Goal: Task Accomplishment & Management: Manage account settings

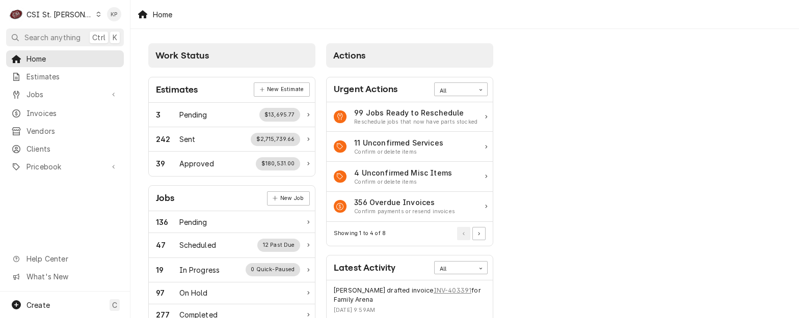
click at [96, 14] on icon "Dynamic Content Wrapper" at bounding box center [98, 14] width 5 height 5
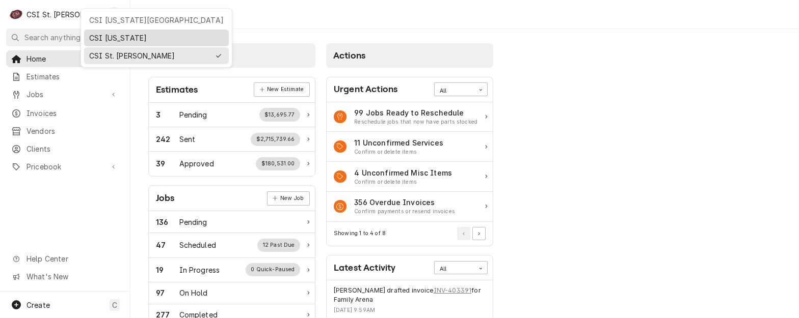
click at [96, 38] on div "CSI [US_STATE]" at bounding box center [156, 38] width 134 height 11
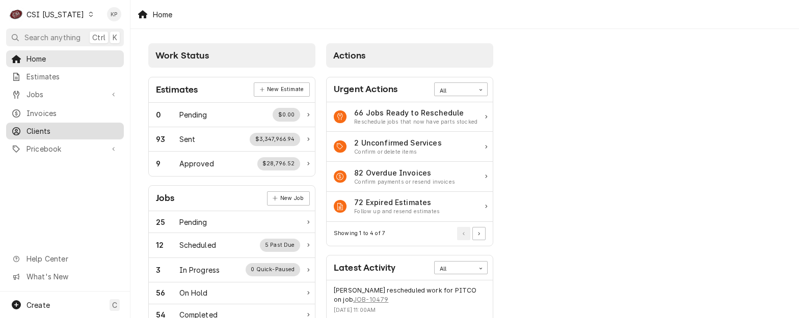
click at [40, 131] on span "Clients" at bounding box center [72, 131] width 92 height 11
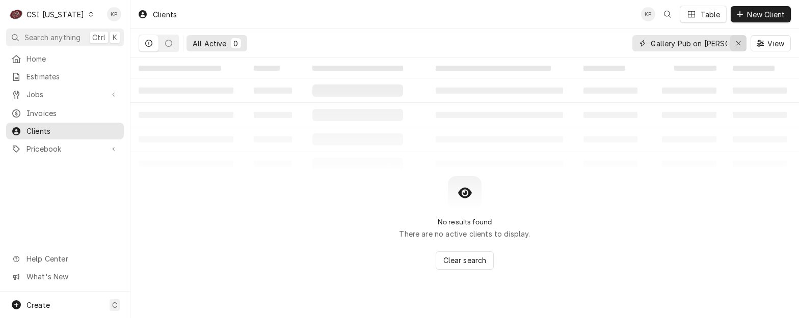
click at [740, 40] on icon "Erase input" at bounding box center [739, 43] width 6 height 7
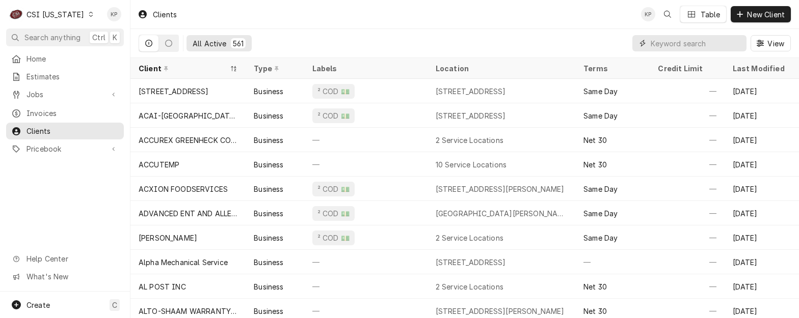
click at [682, 44] on input "Dynamic Content Wrapper" at bounding box center [696, 43] width 91 height 16
paste input "FRANKLIN COUNTY SCHOOLS "FACILITIES DEPT""
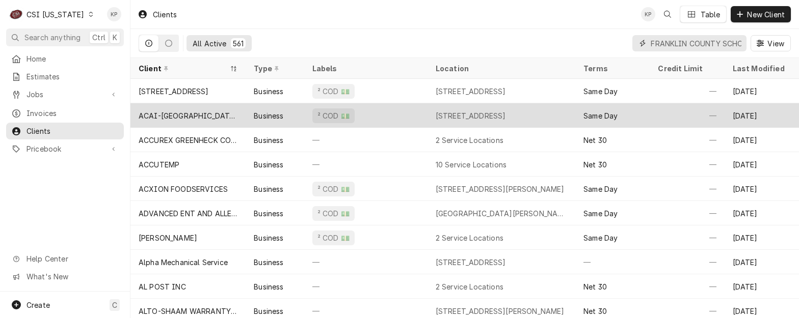
scroll to position [0, 104]
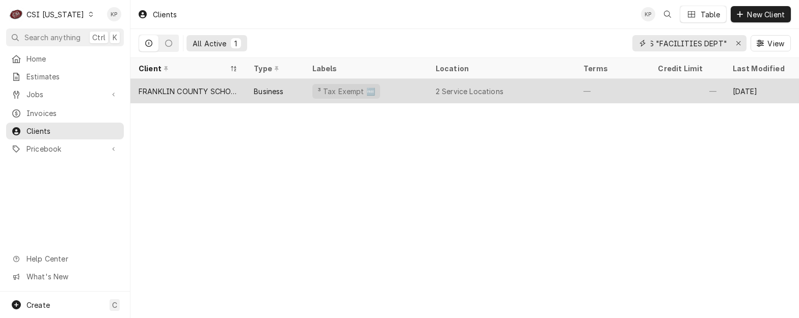
type input "FRANKLIN COUNTY SCHOOLS "FACILITIES DEPT""
click at [181, 90] on div "FRANKLIN COUNTY SCHOOLS "FACILITIES DEPT"" at bounding box center [188, 91] width 99 height 11
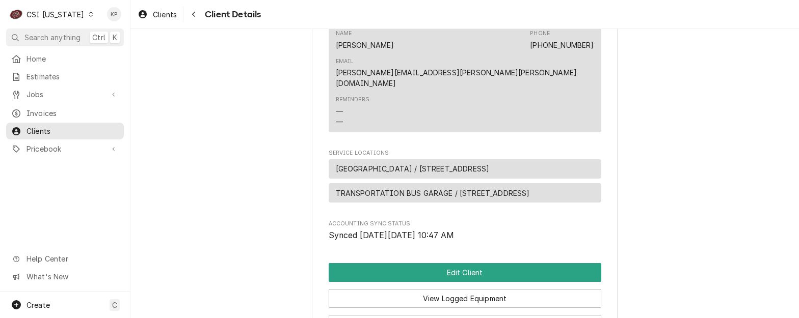
scroll to position [321, 0]
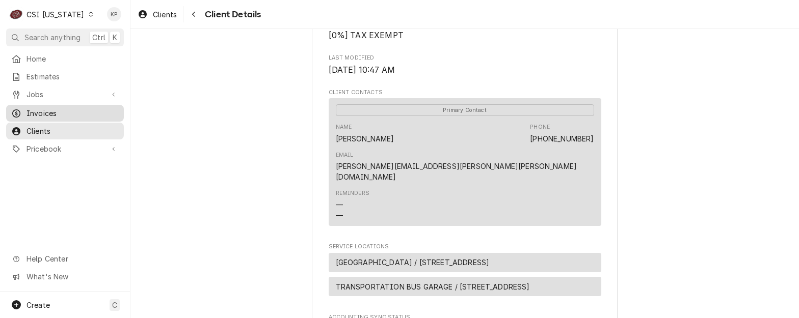
click at [43, 113] on span "Invoices" at bounding box center [72, 113] width 92 height 11
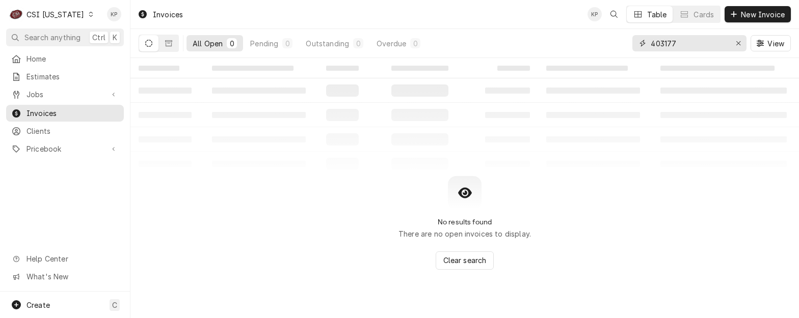
click at [738, 41] on icon "Erase input" at bounding box center [739, 43] width 6 height 7
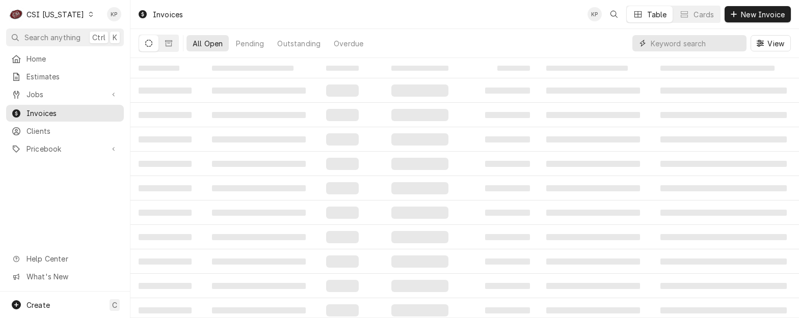
click at [680, 42] on input "Dynamic Content Wrapper" at bounding box center [696, 43] width 91 height 16
type input "4"
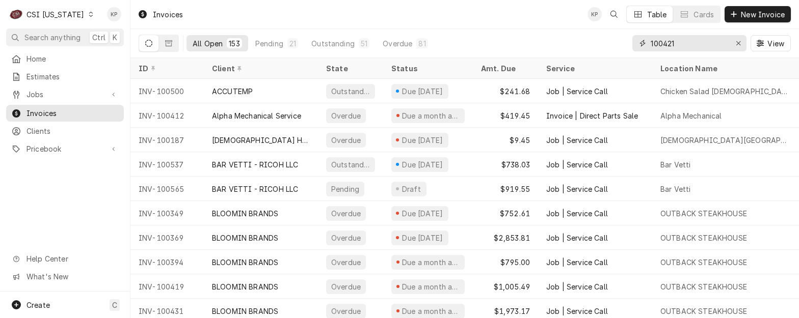
type input "100421"
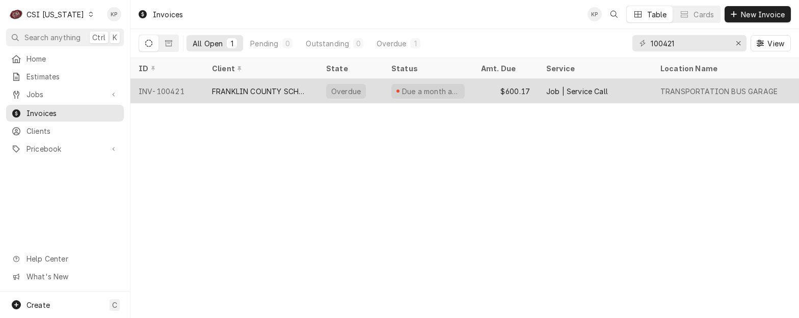
click at [268, 93] on div "FRANKLIN COUNTY SCHOOLS "FACILITIES DEPT"" at bounding box center [261, 91] width 98 height 11
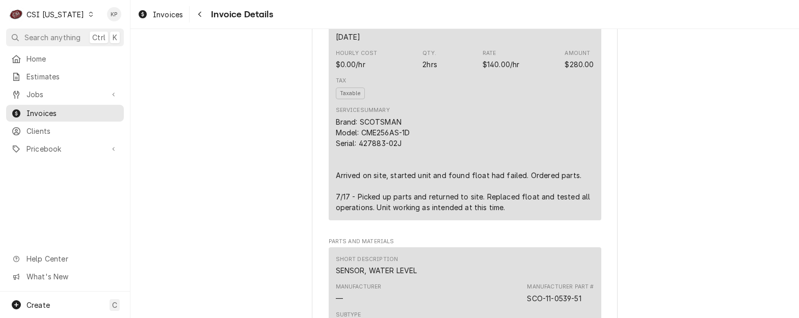
scroll to position [662, 0]
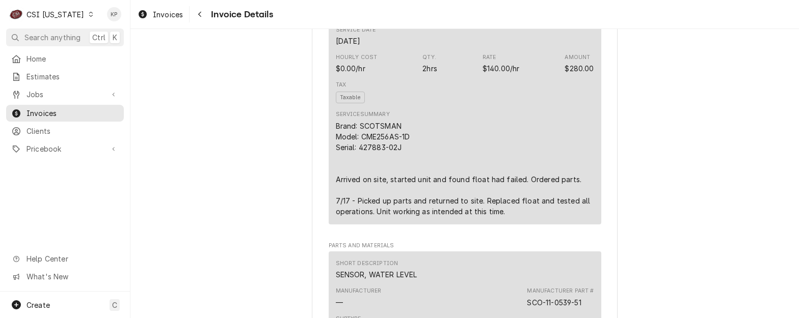
click at [345, 103] on span "Taxable" at bounding box center [350, 98] width 29 height 12
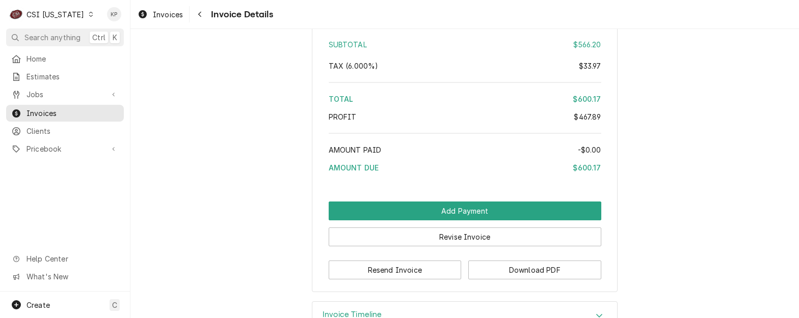
scroll to position [2050, 0]
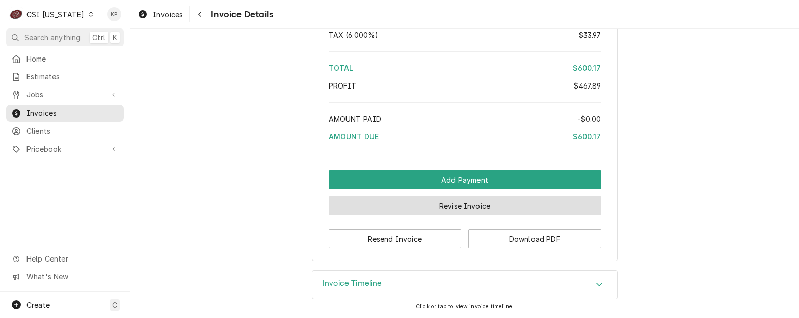
click at [444, 205] on button "Revise Invoice" at bounding box center [465, 206] width 273 height 19
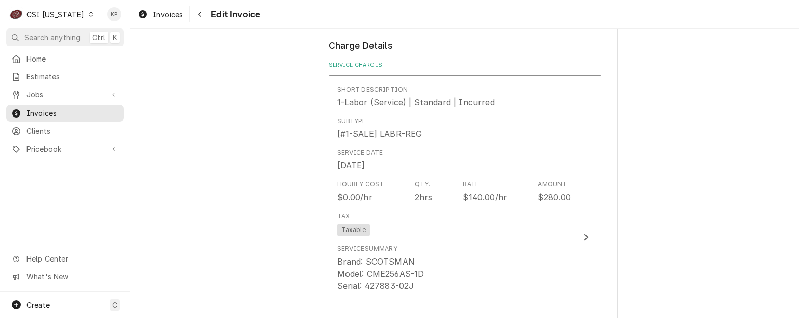
scroll to position [815, 0]
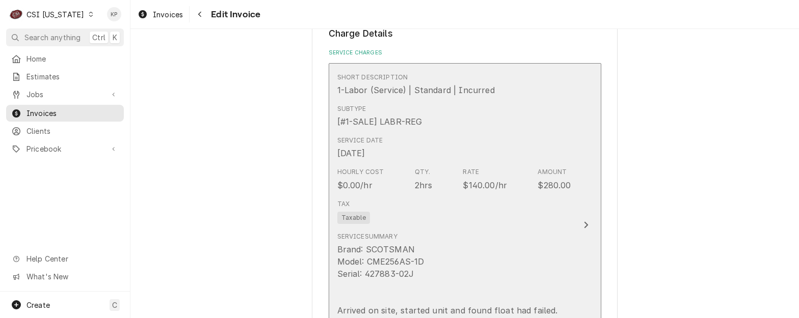
click at [351, 219] on span "Taxable" at bounding box center [353, 218] width 33 height 12
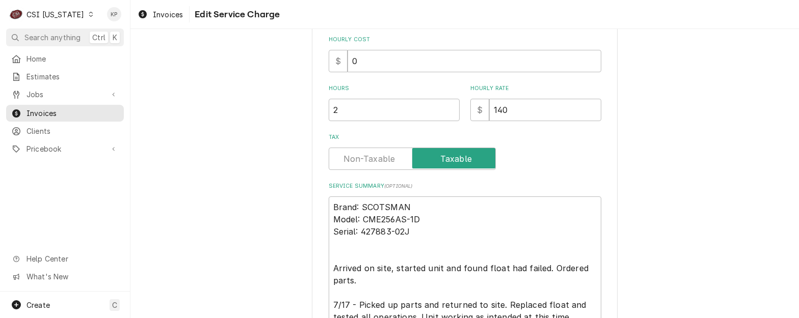
scroll to position [274, 0]
type textarea "x"
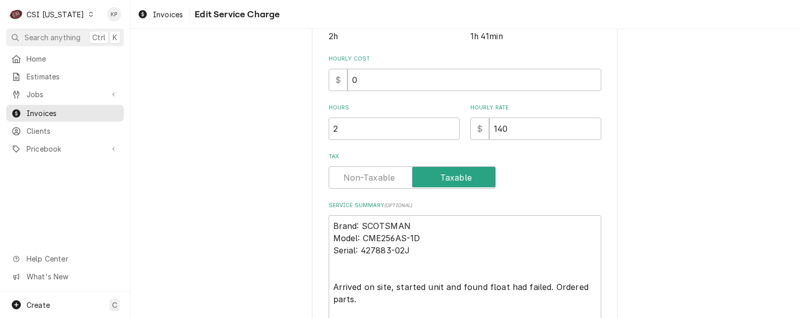
scroll to position [0, 0]
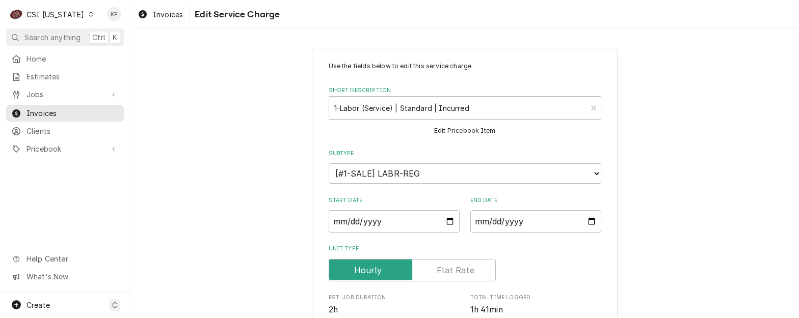
click at [383, 161] on div "Subtype Choose a subtype... [#1-SALE] LABR-[PERSON_NAME] [#1-SALE] LABR-DBL [#1…" at bounding box center [465, 167] width 273 height 34
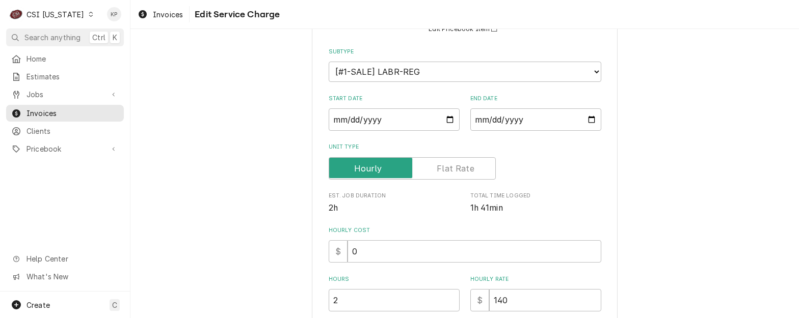
scroll to position [255, 0]
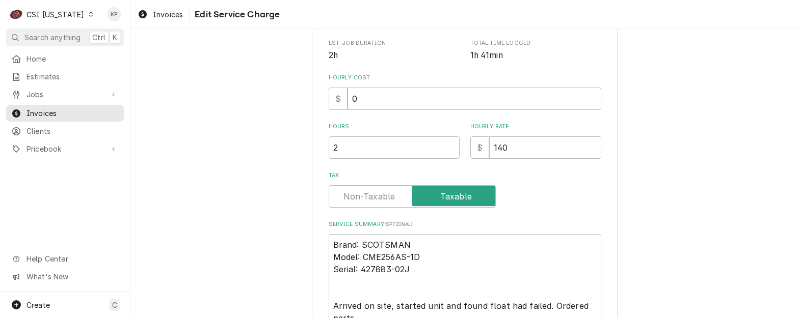
click at [359, 198] on label "Tax" at bounding box center [412, 196] width 167 height 22
click at [359, 198] on input "Tax" at bounding box center [412, 196] width 158 height 22
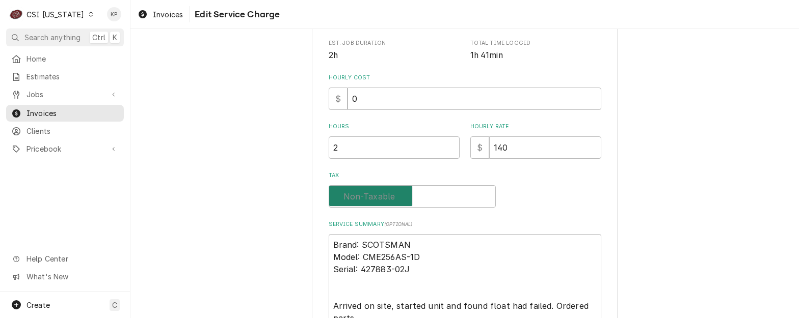
checkbox input "false"
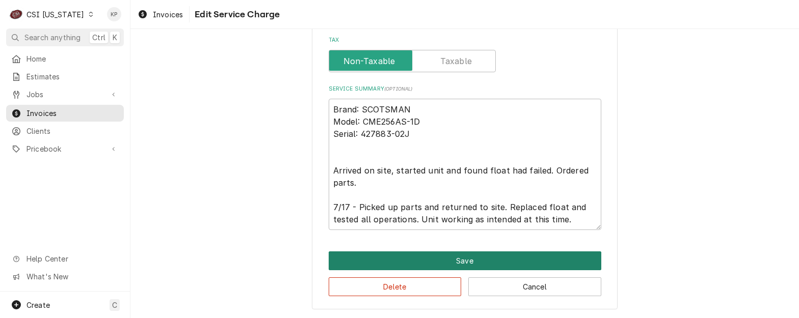
click at [407, 264] on button "Save" at bounding box center [465, 261] width 273 height 19
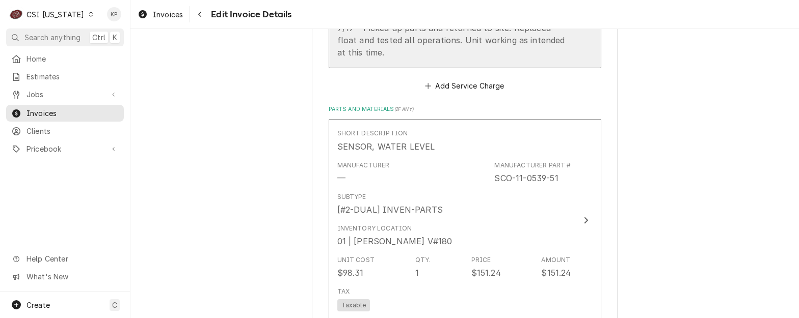
scroll to position [1159, 0]
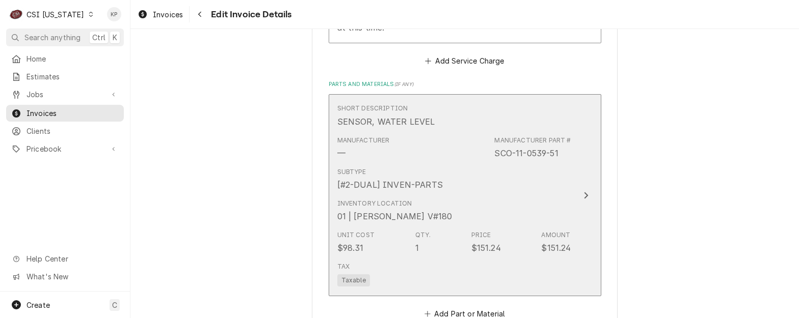
click at [352, 281] on span "Taxable" at bounding box center [353, 281] width 33 height 12
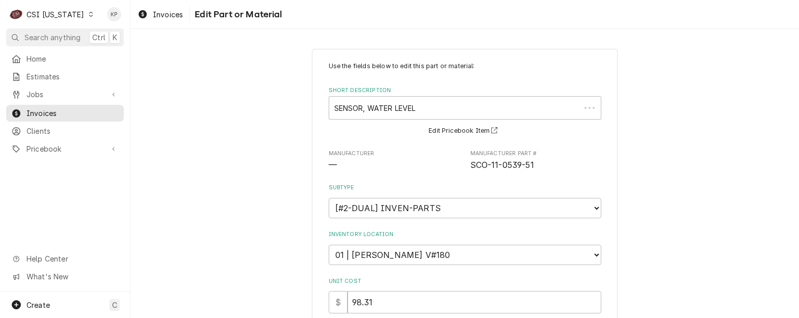
type textarea "x"
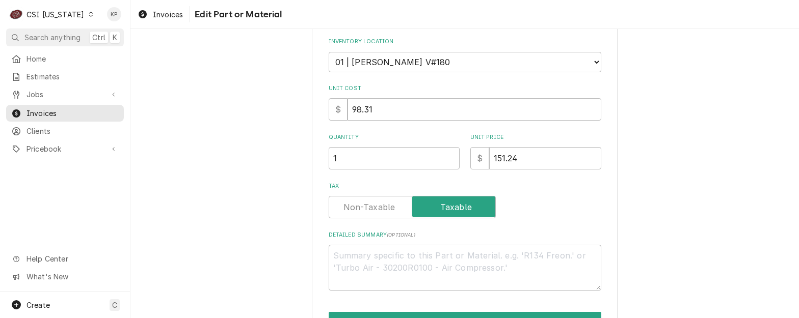
scroll to position [204, 0]
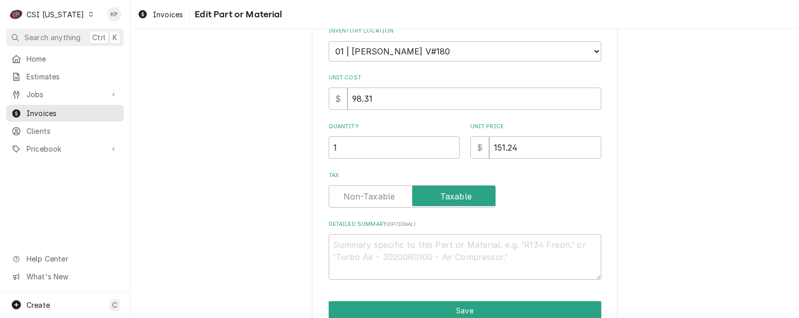
click at [363, 200] on label "Tax" at bounding box center [412, 196] width 167 height 22
click at [363, 200] on input "Tax" at bounding box center [412, 196] width 158 height 22
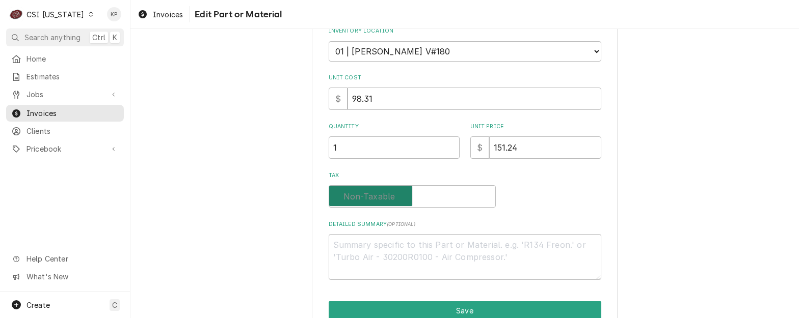
checkbox input "false"
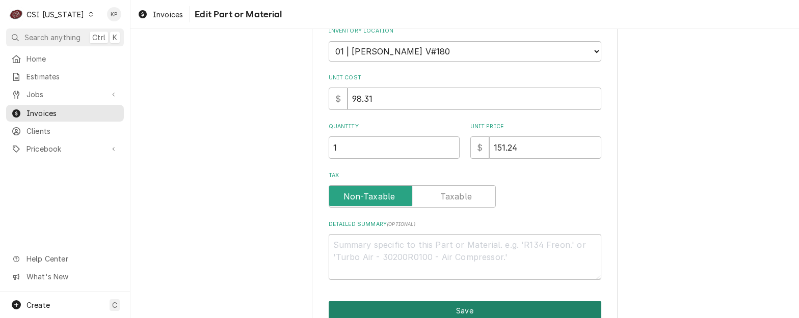
click at [430, 308] on button "Save" at bounding box center [465, 311] width 273 height 19
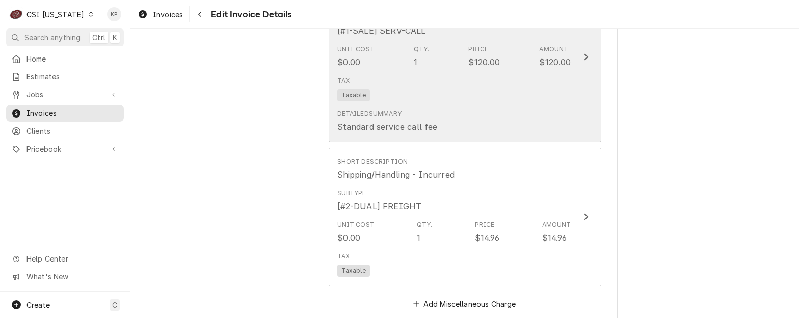
click at [351, 93] on span "Taxable" at bounding box center [353, 95] width 33 height 12
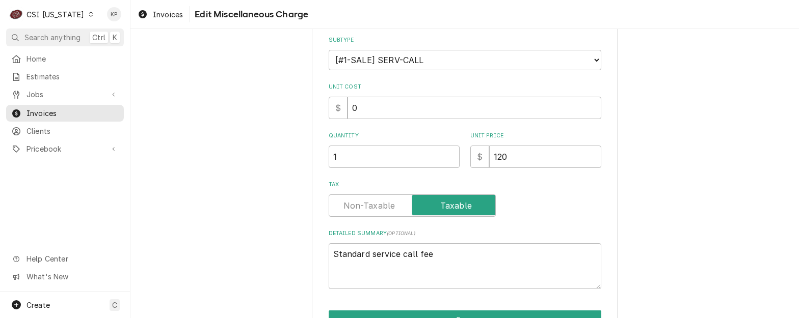
scroll to position [141, 0]
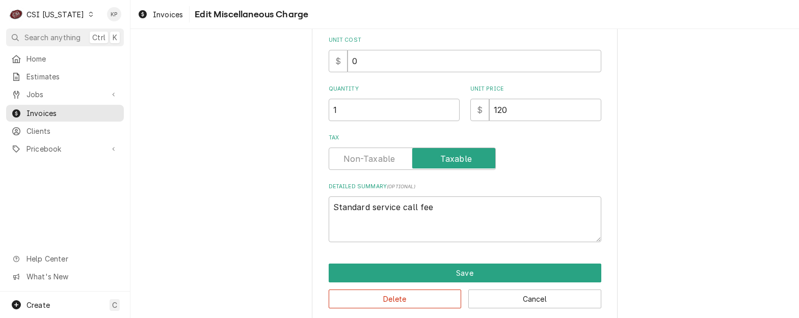
type textarea "x"
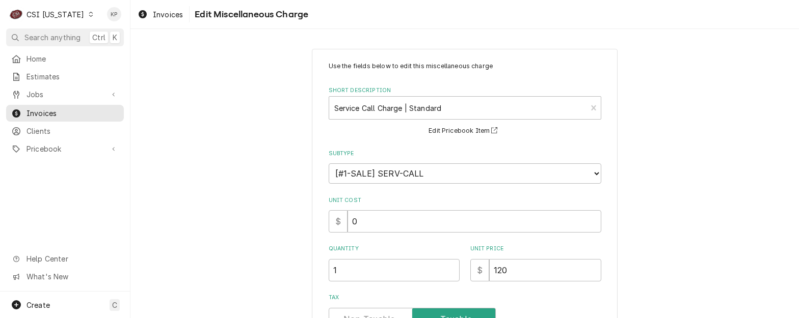
scroll to position [102, 0]
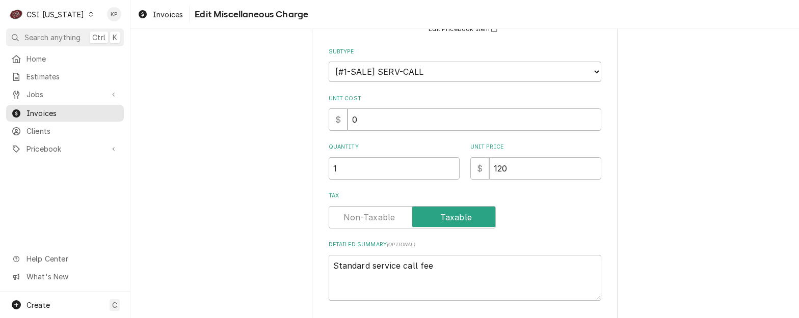
click at [354, 219] on label "Tax" at bounding box center [412, 217] width 167 height 22
click at [354, 219] on input "Tax" at bounding box center [412, 217] width 158 height 22
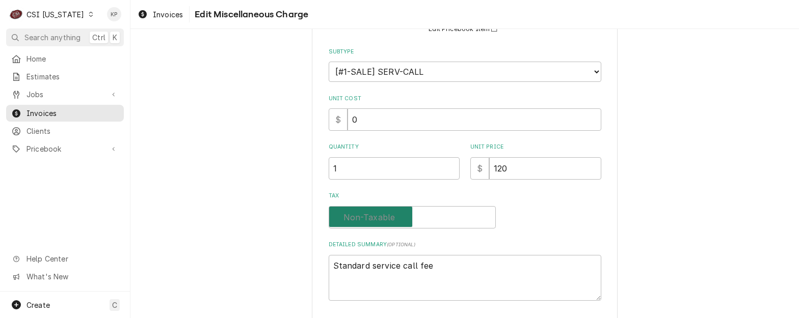
checkbox input "false"
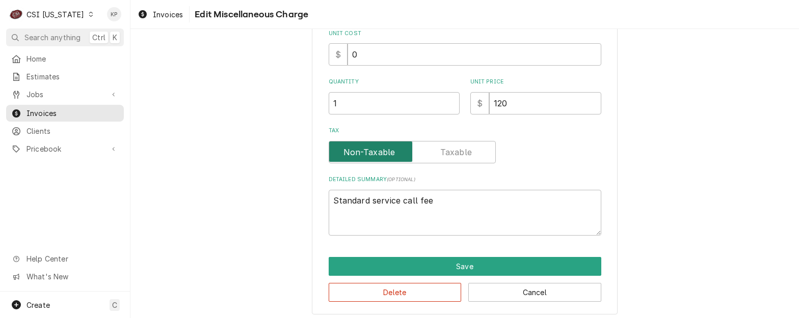
scroll to position [173, 0]
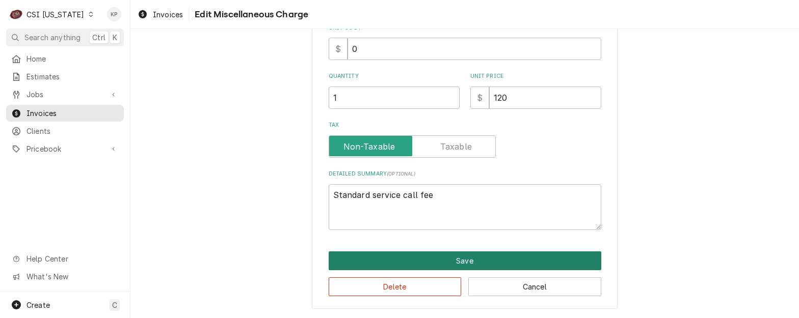
click at [398, 266] on button "Save" at bounding box center [465, 261] width 273 height 19
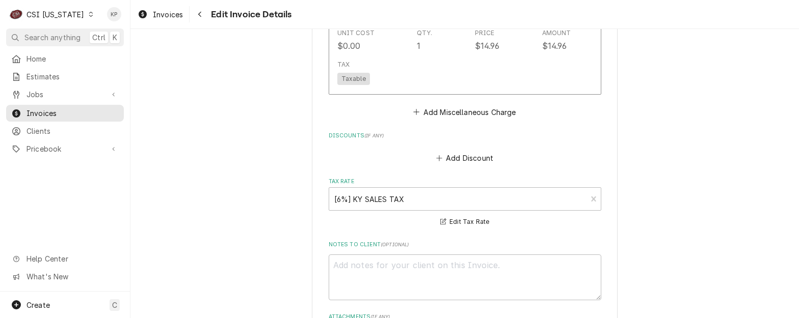
scroll to position [1720, 0]
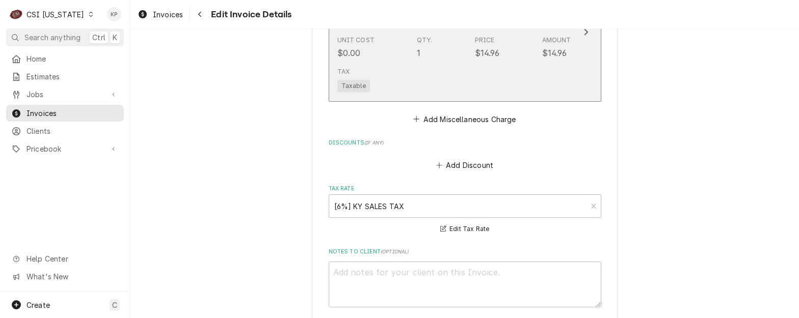
click at [345, 86] on span "Taxable" at bounding box center [353, 86] width 33 height 12
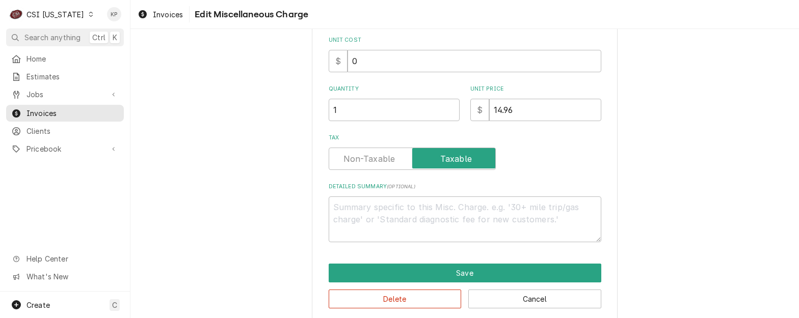
scroll to position [141, 0]
type textarea "x"
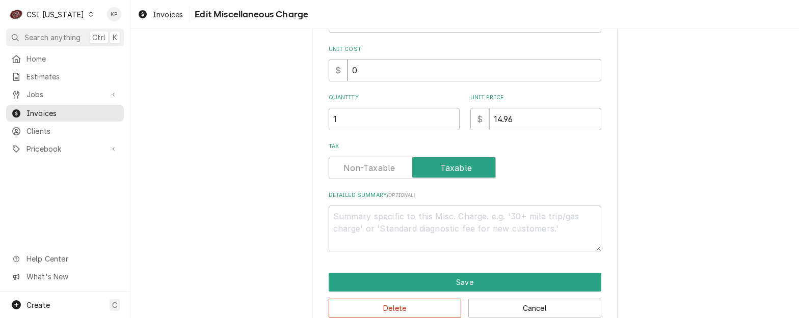
scroll to position [173, 0]
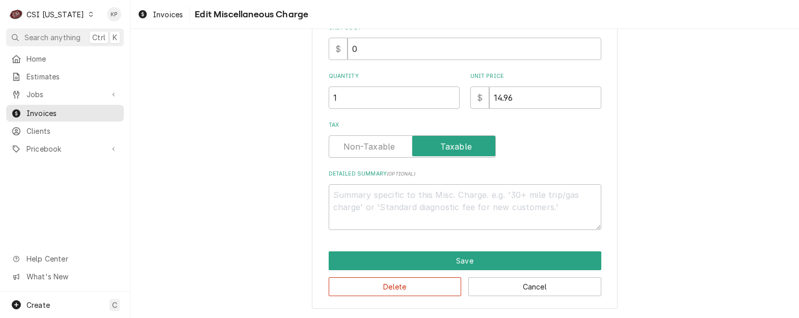
click at [364, 145] on label "Tax" at bounding box center [412, 147] width 167 height 22
click at [364, 145] on input "Tax" at bounding box center [412, 147] width 158 height 22
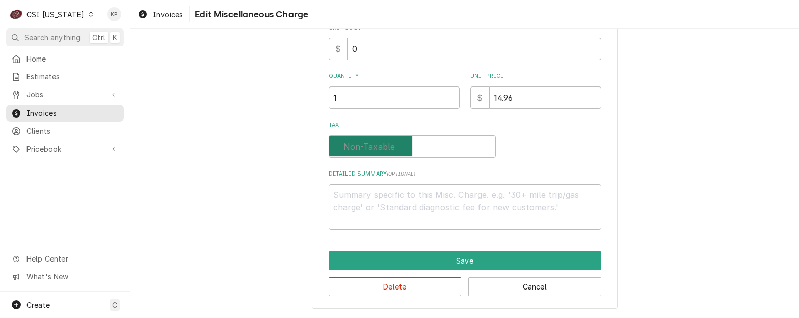
checkbox input "false"
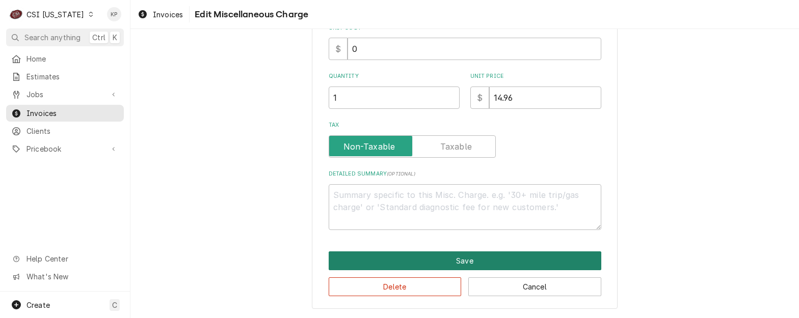
click at [398, 256] on button "Save" at bounding box center [465, 261] width 273 height 19
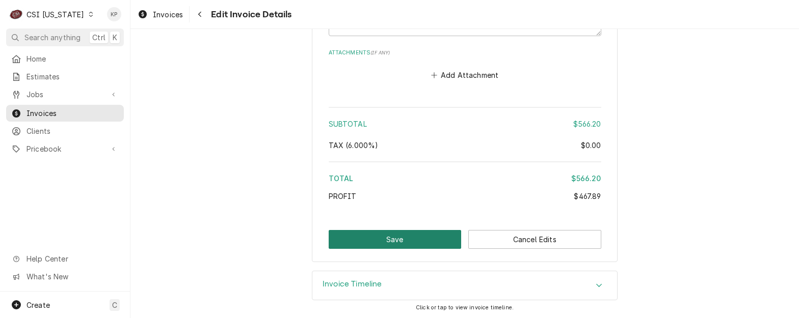
scroll to position [1993, 0]
click at [410, 231] on button "Save" at bounding box center [395, 238] width 133 height 19
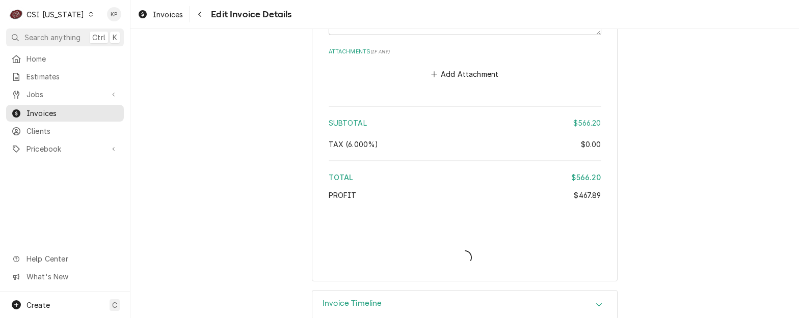
scroll to position [1942, 0]
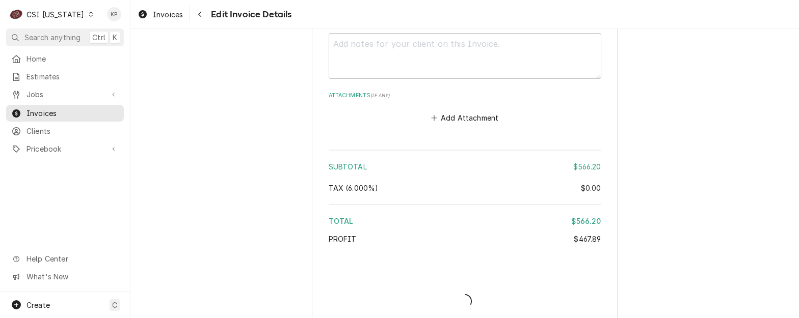
type textarea "x"
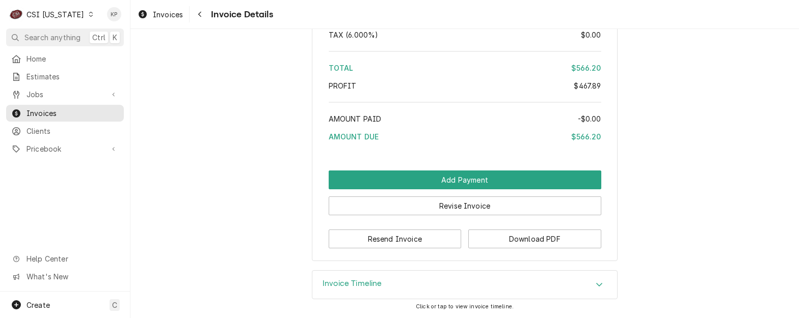
scroll to position [2050, 0]
click at [506, 231] on button "Download PDF" at bounding box center [534, 239] width 133 height 19
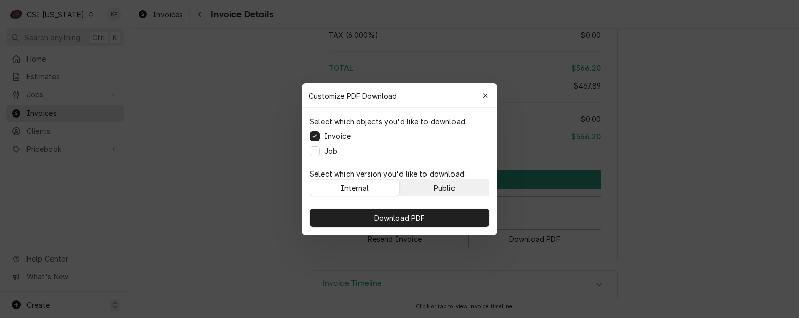
click at [468, 191] on button "Public" at bounding box center [444, 188] width 89 height 16
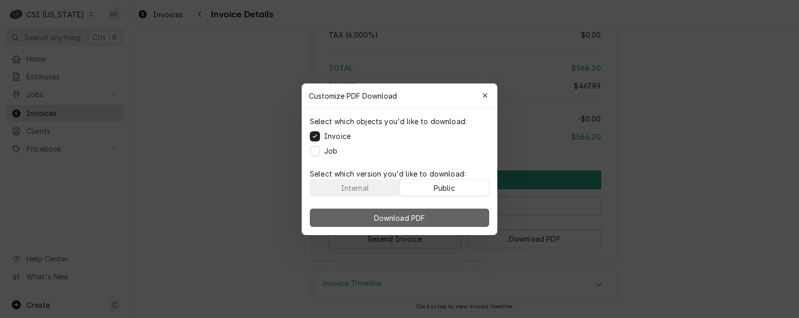
click at [462, 216] on button "Download PDF" at bounding box center [399, 218] width 179 height 18
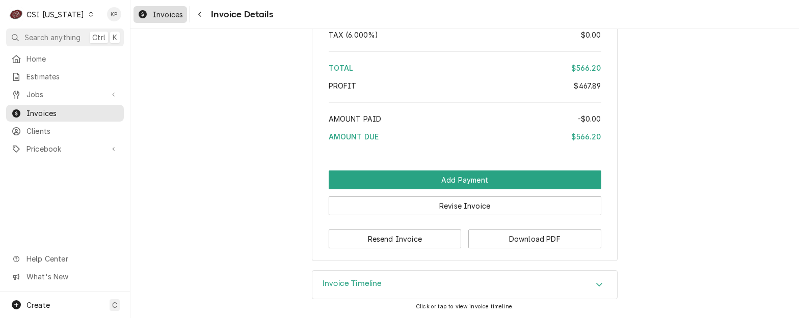
click at [174, 13] on span "Invoices" at bounding box center [168, 14] width 30 height 11
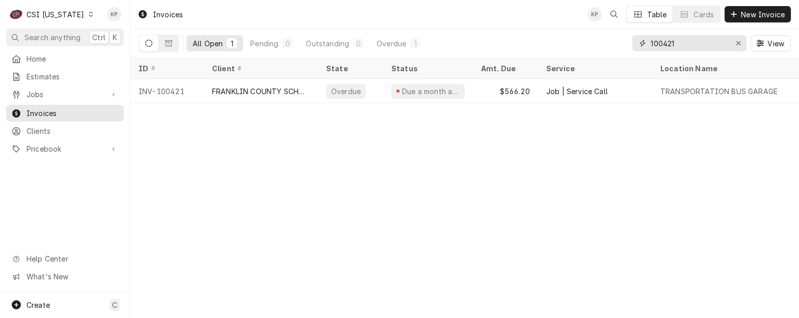
click at [679, 44] on input "100421" at bounding box center [689, 43] width 76 height 16
click at [674, 44] on input "100421" at bounding box center [689, 43] width 76 height 16
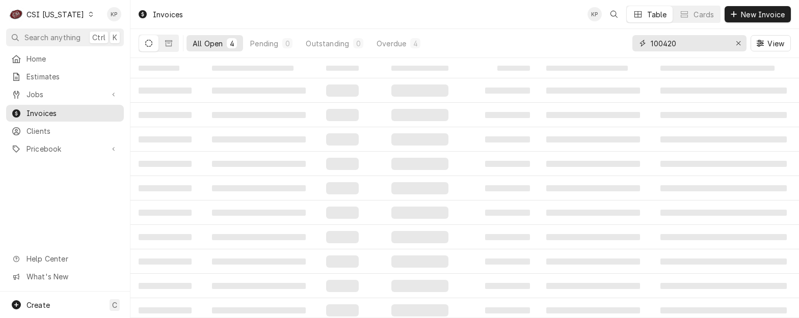
type input "100420"
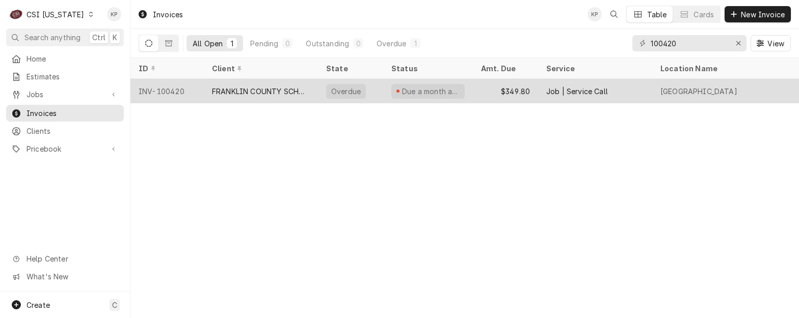
click at [172, 89] on div "INV-100420" at bounding box center [166, 91] width 73 height 24
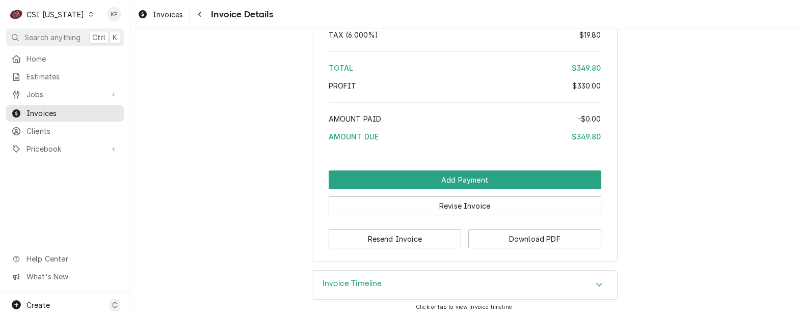
scroll to position [1743, 0]
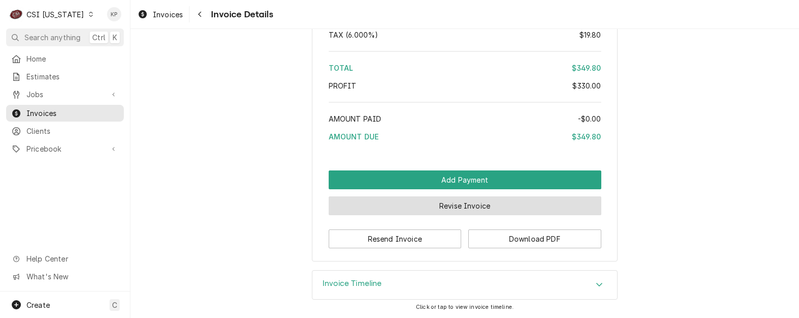
click at [419, 210] on button "Revise Invoice" at bounding box center [465, 206] width 273 height 19
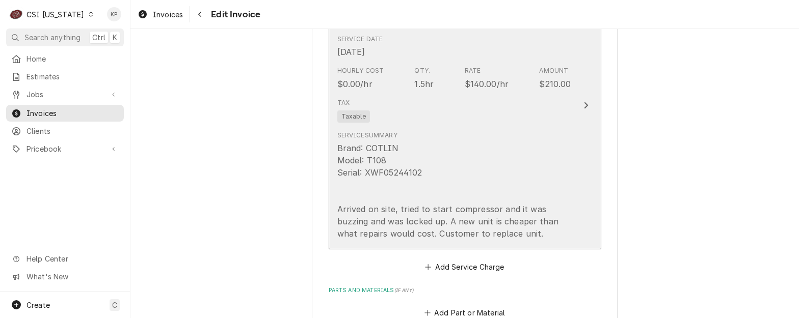
scroll to position [917, 0]
click at [343, 113] on span "Taxable" at bounding box center [353, 116] width 33 height 12
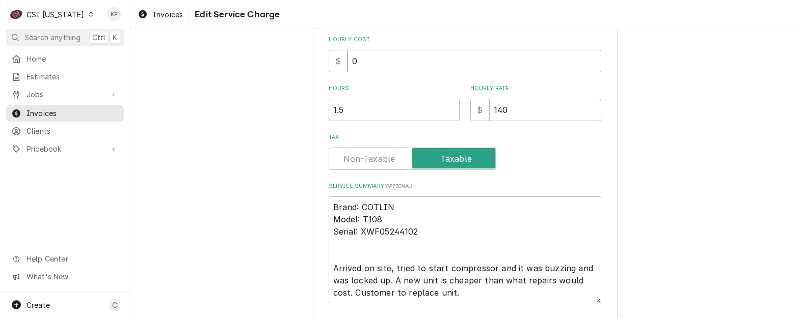
scroll to position [274, 0]
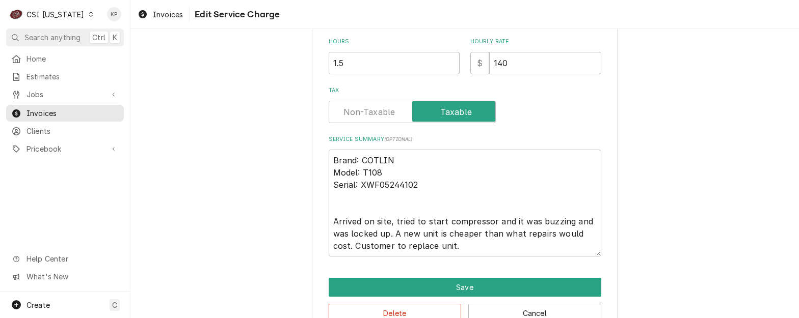
type textarea "x"
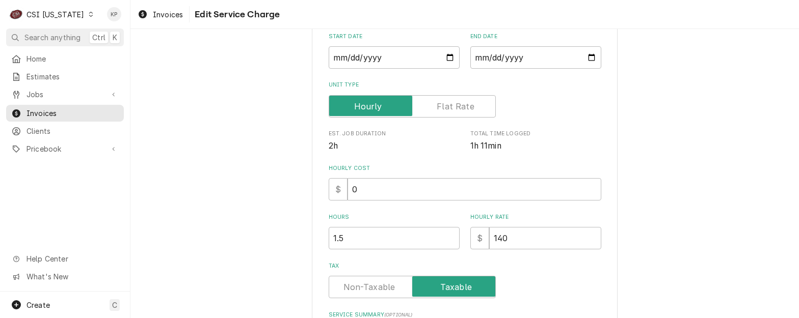
scroll to position [162, 0]
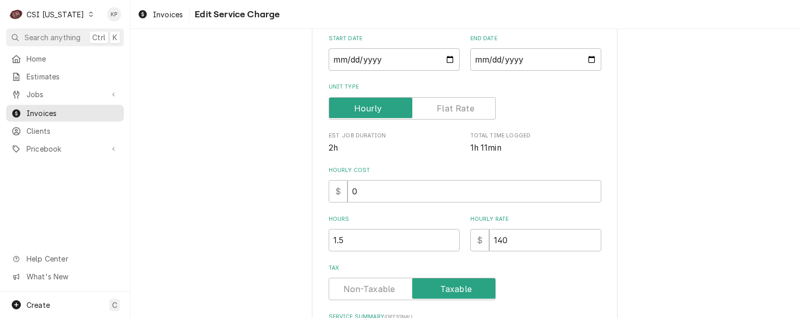
click at [370, 285] on label "Tax" at bounding box center [412, 289] width 167 height 22
click at [370, 285] on input "Tax" at bounding box center [412, 289] width 158 height 22
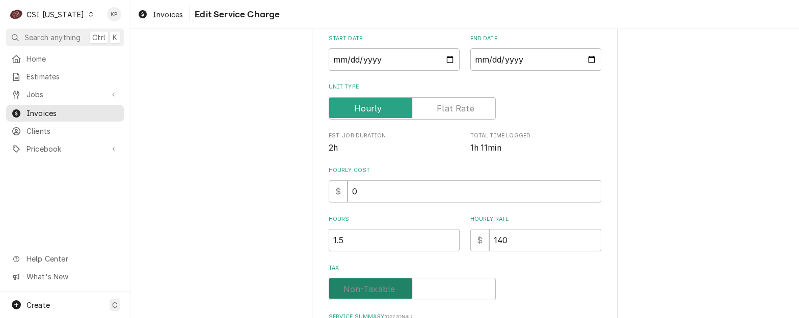
checkbox input "false"
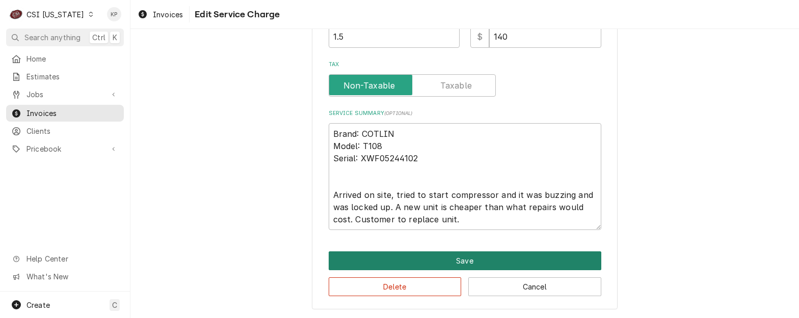
click at [377, 264] on button "Save" at bounding box center [465, 261] width 273 height 19
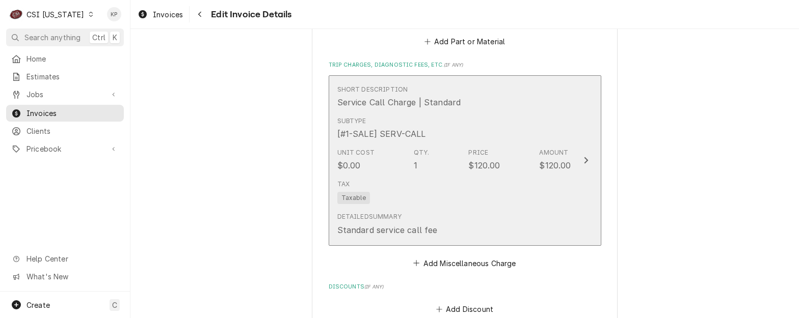
scroll to position [1191, 0]
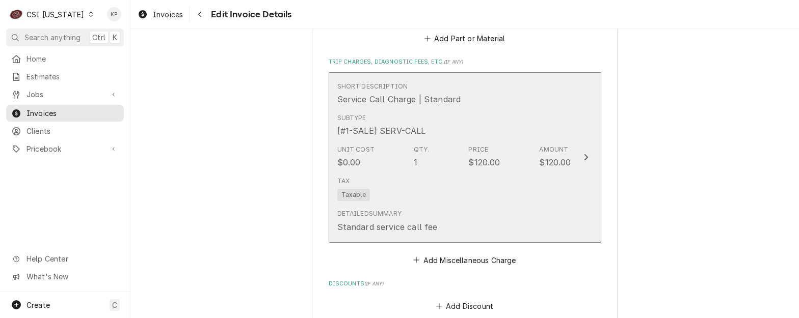
click at [337, 194] on span "Taxable" at bounding box center [353, 195] width 33 height 12
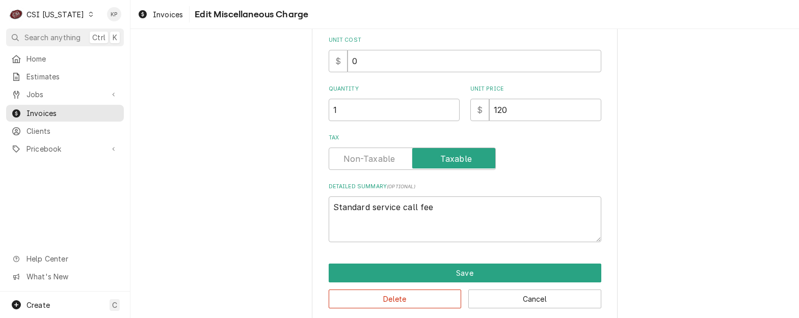
scroll to position [141, 0]
type textarea "x"
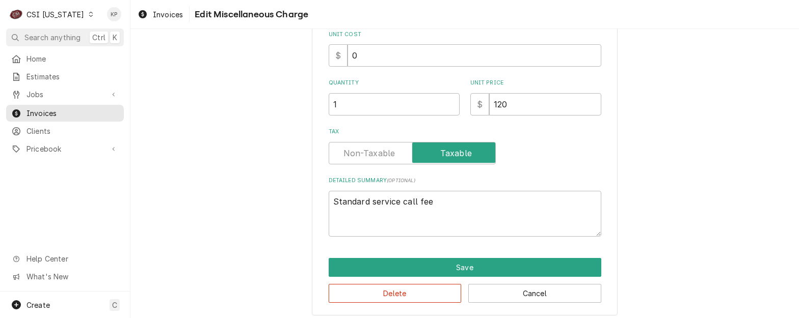
scroll to position [173, 0]
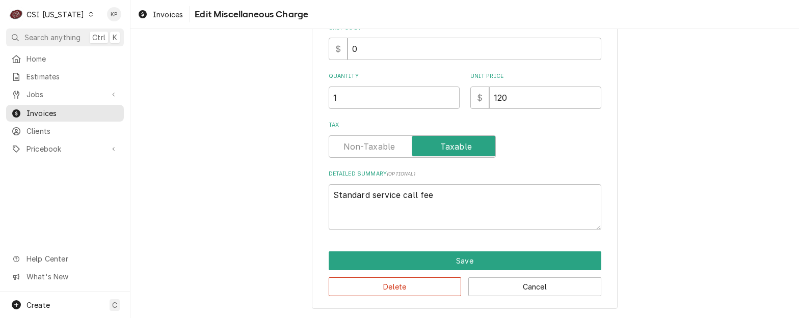
click at [379, 149] on label "Tax" at bounding box center [412, 147] width 167 height 22
click at [379, 149] on input "Tax" at bounding box center [412, 147] width 158 height 22
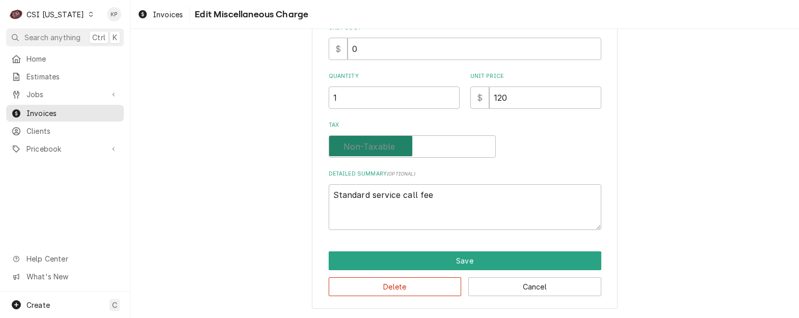
checkbox input "false"
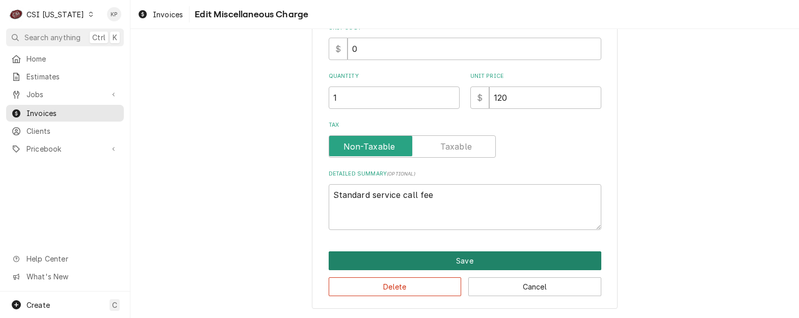
click at [438, 261] on button "Save" at bounding box center [465, 261] width 273 height 19
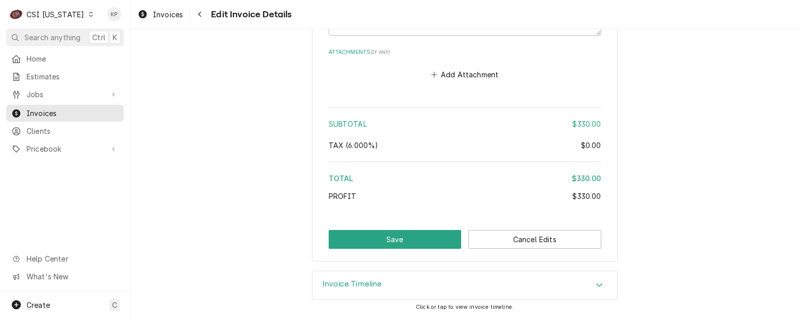
scroll to position [1605, 0]
click at [411, 240] on button "Save" at bounding box center [395, 239] width 133 height 19
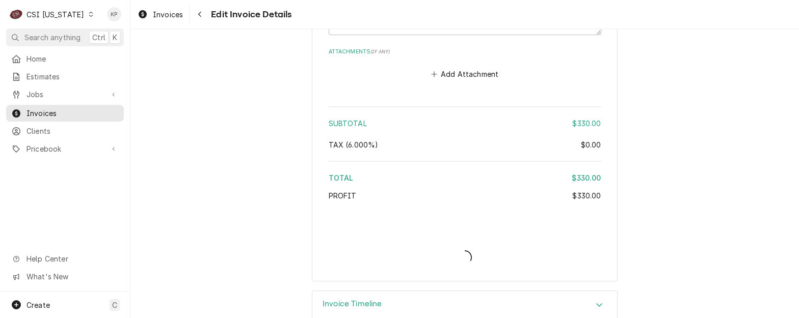
type textarea "x"
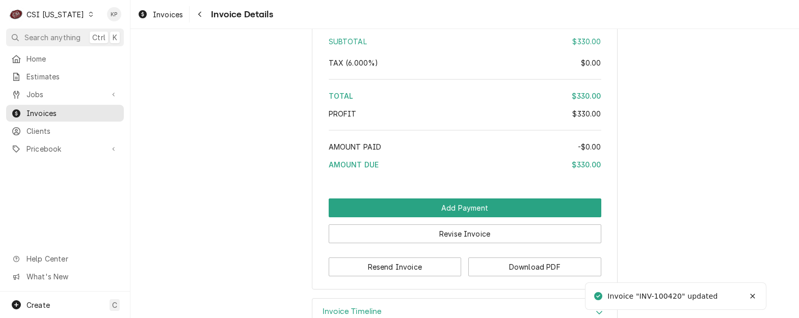
scroll to position [1743, 0]
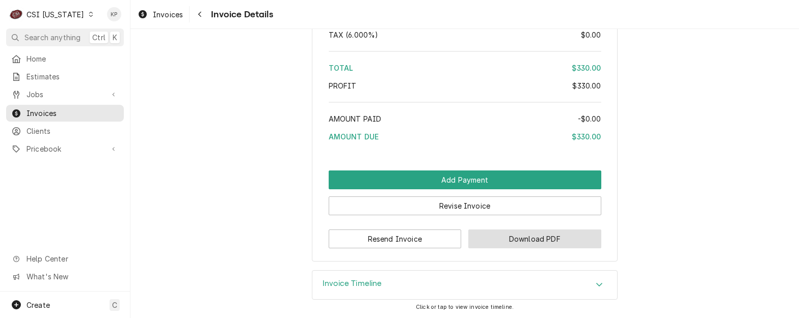
click at [501, 240] on button "Download PDF" at bounding box center [534, 239] width 133 height 19
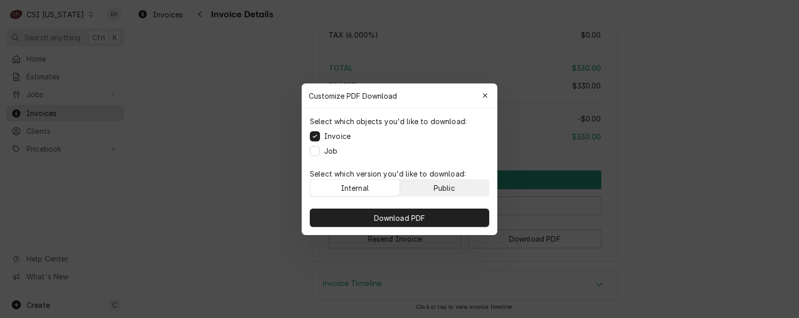
click at [441, 190] on div "Public" at bounding box center [444, 187] width 21 height 11
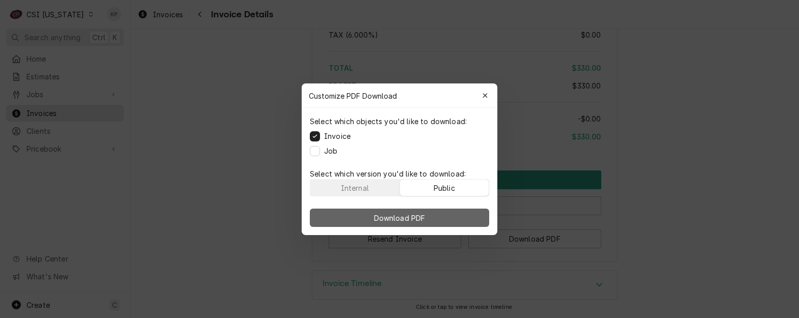
click at [438, 217] on button "Download PDF" at bounding box center [399, 218] width 179 height 18
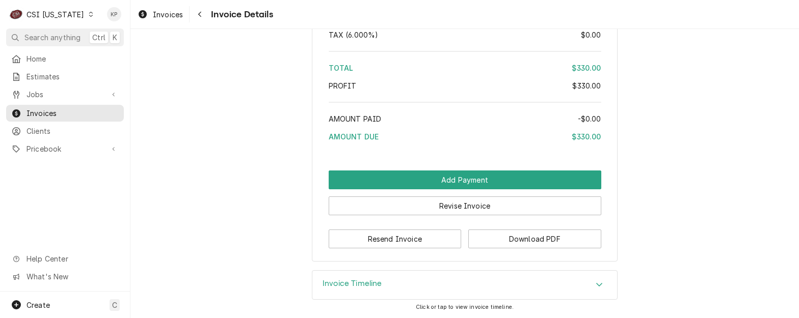
click at [89, 15] on icon "Dynamic Content Wrapper" at bounding box center [91, 14] width 5 height 5
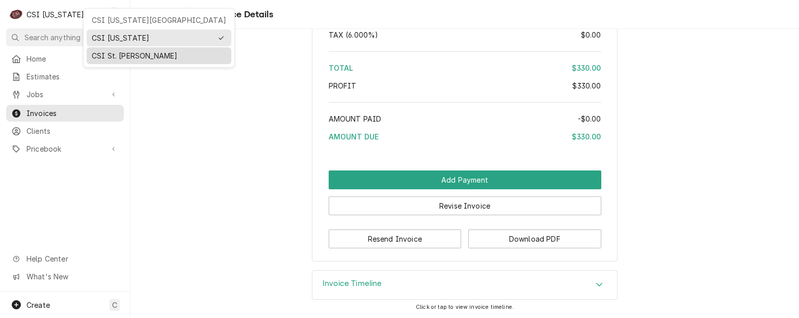
click at [98, 57] on div "CSI St. [PERSON_NAME]" at bounding box center [159, 55] width 134 height 11
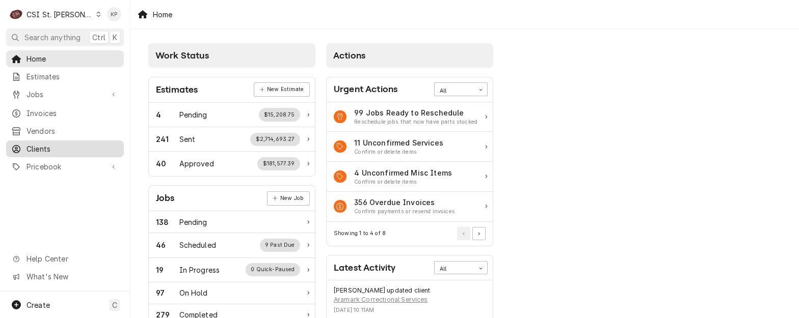
click at [42, 144] on span "Clients" at bounding box center [72, 149] width 92 height 11
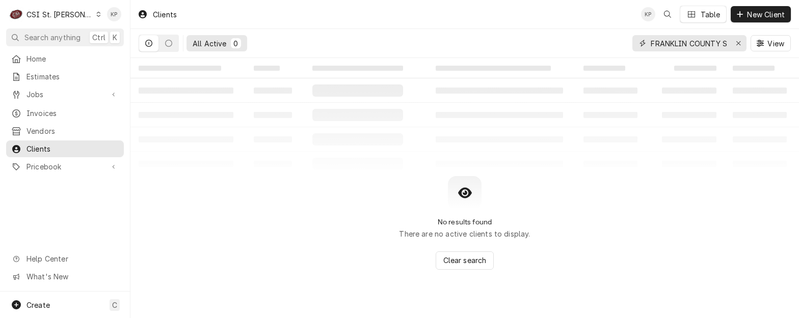
drag, startPoint x: 740, startPoint y: 42, endPoint x: 699, endPoint y: 46, distance: 41.0
click at [739, 42] on icon "Erase input" at bounding box center [739, 43] width 6 height 7
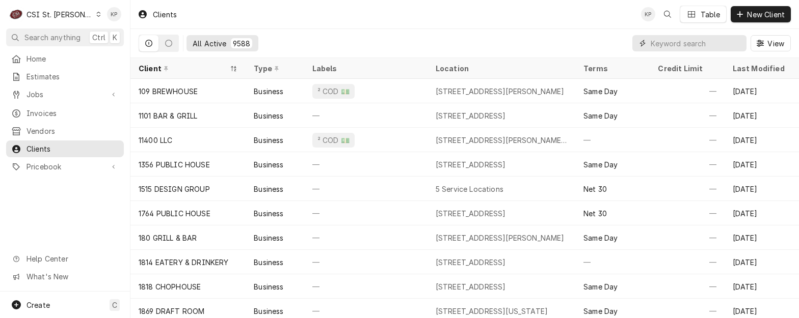
click at [680, 43] on input "Dynamic Content Wrapper" at bounding box center [696, 43] width 91 height 16
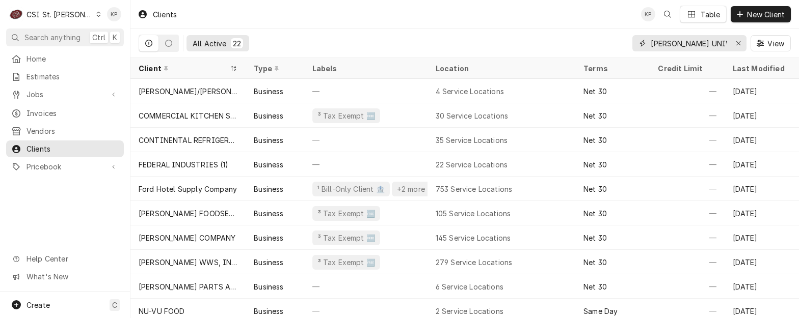
click at [709, 46] on input "WEBSTER UNIV" at bounding box center [689, 43] width 76 height 16
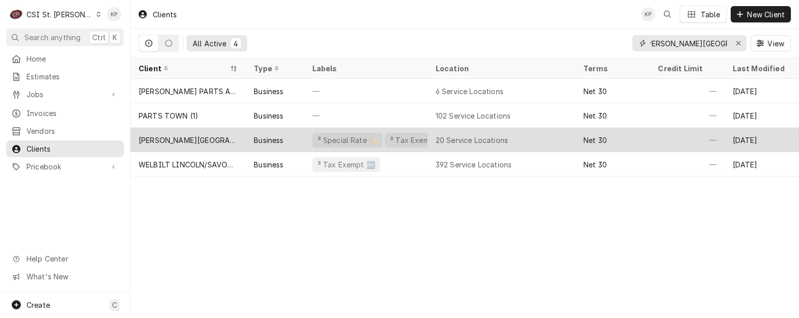
type input "WEBSTER UNIVERSITY"
click at [196, 136] on div "[PERSON_NAME][GEOGRAPHIC_DATA]" at bounding box center [188, 140] width 99 height 11
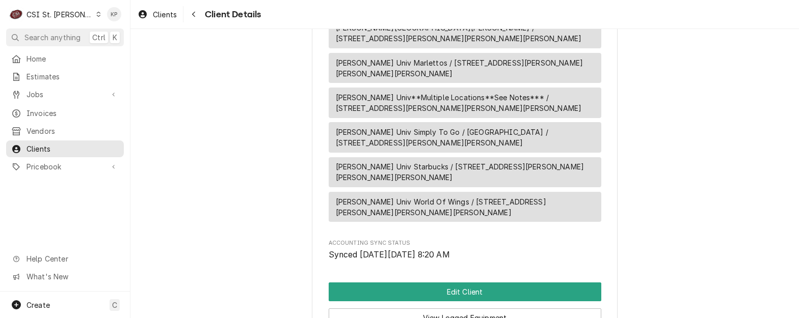
scroll to position [1438, 0]
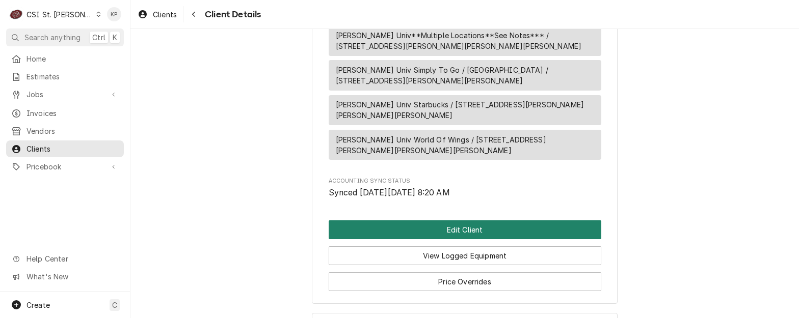
click at [477, 221] on button "Edit Client" at bounding box center [465, 230] width 273 height 19
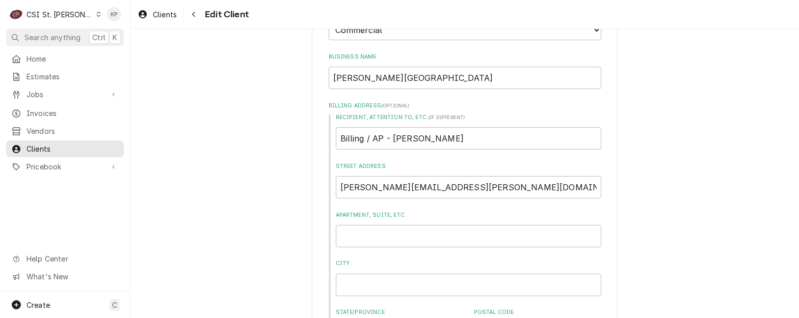
scroll to position [153, 0]
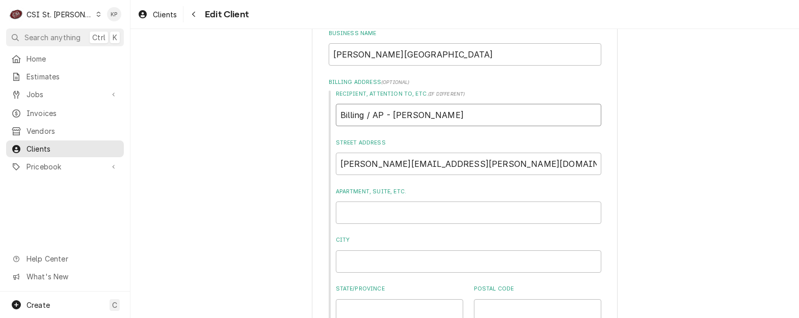
drag, startPoint x: 479, startPoint y: 119, endPoint x: 314, endPoint y: 122, distance: 165.1
type textarea "x"
click at [341, 114] on input "Recipient, Attention To, etc. ( if different )" at bounding box center [468, 115] width 265 height 22
paste input "American Dining Creations"
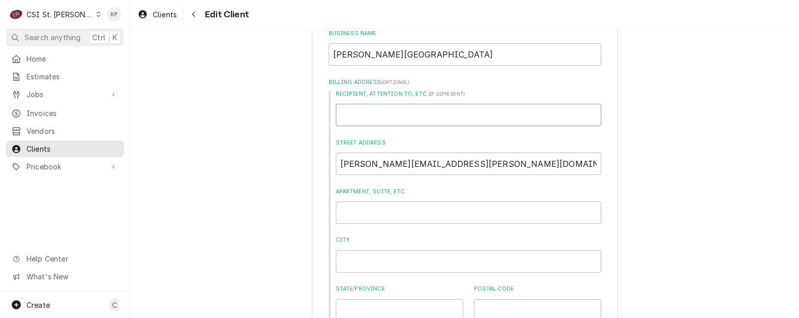
type textarea "x"
type input "American Dining Creations"
drag, startPoint x: 485, startPoint y: 162, endPoint x: 254, endPoint y: 169, distance: 231.9
type textarea "x"
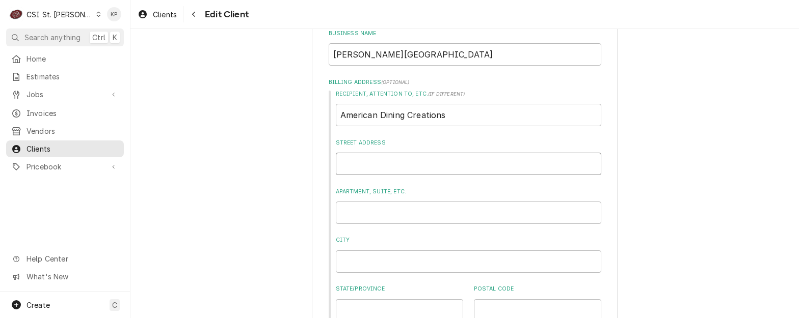
click at [345, 160] on input "Street Address" at bounding box center [468, 164] width 265 height 22
paste input "Billing/AP - Danielle Jones"
type textarea "x"
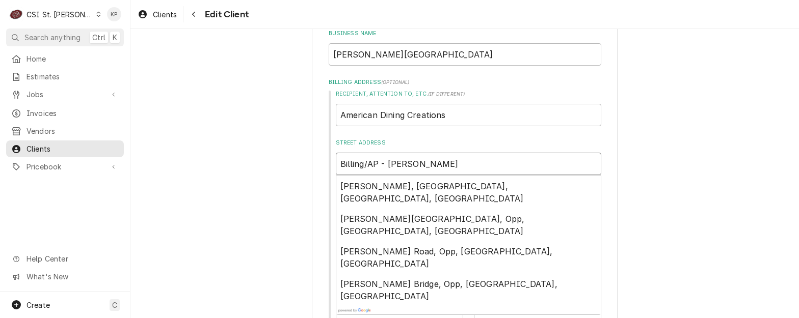
type input "Billing/AP - Danielle Jones"
click at [398, 137] on div "Recipient, Attention To, etc. ( if different ) American Dining Creations Street…" at bounding box center [465, 206] width 273 height 232
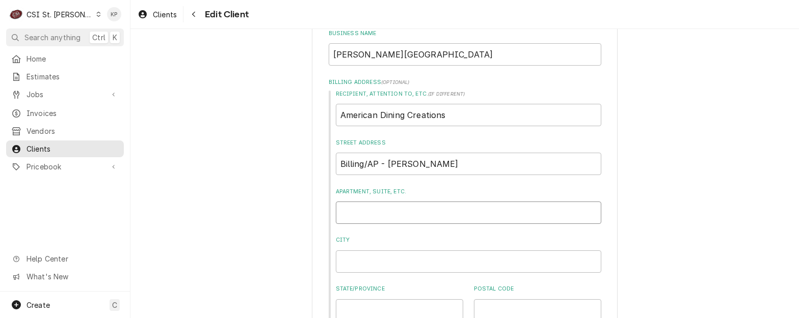
click at [345, 210] on input "Apartment, Suite, etc." at bounding box center [468, 213] width 265 height 22
click at [339, 214] on input "Apartment, Suite, etc." at bounding box center [468, 213] width 265 height 22
paste input "djones@afvusa.com"
type textarea "x"
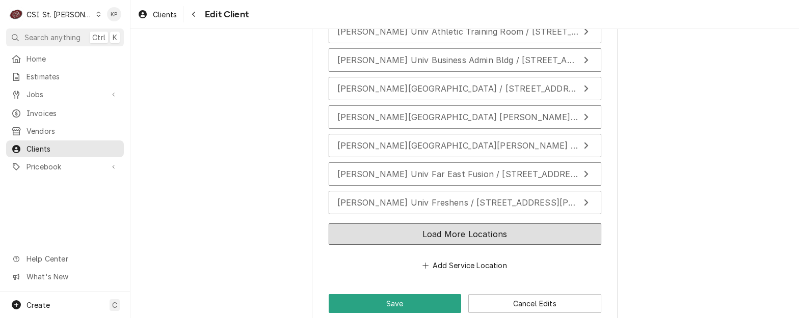
scroll to position [1951, 0]
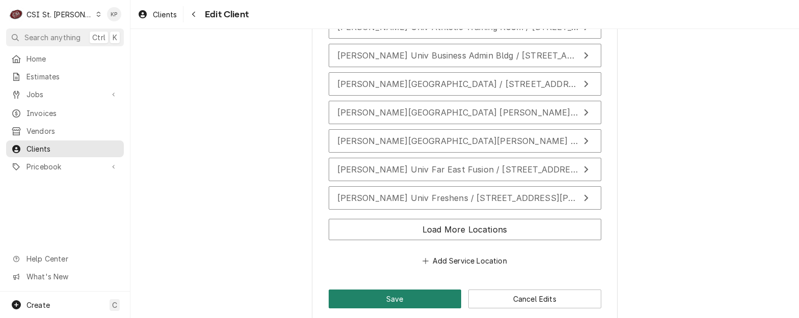
type input "djones@afvusa.com"
click at [399, 290] on button "Save" at bounding box center [395, 299] width 133 height 19
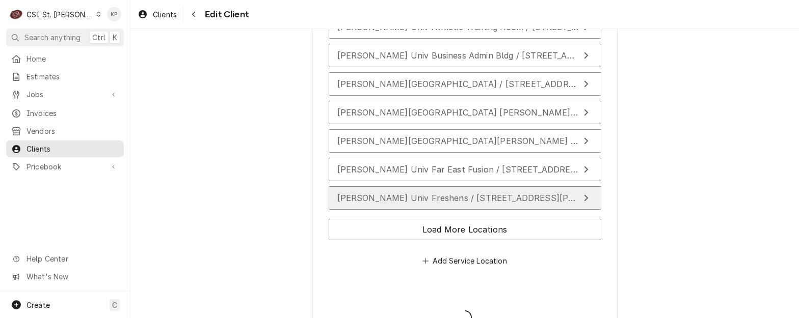
type textarea "x"
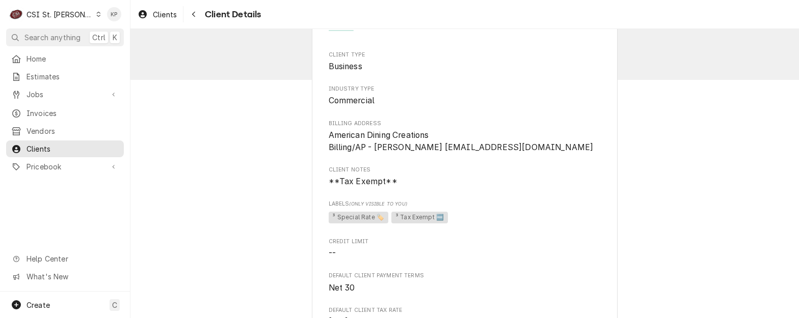
scroll to position [51, 0]
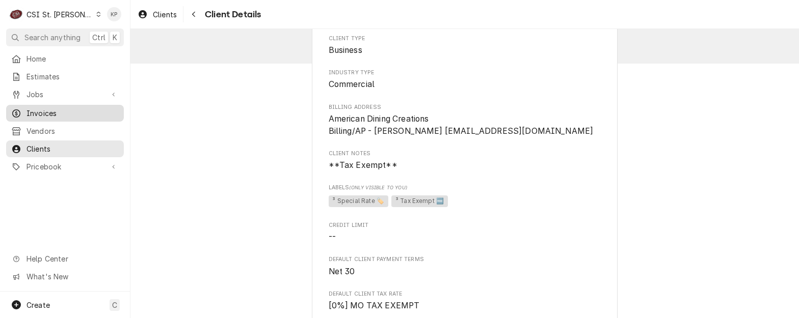
click at [45, 116] on link "Invoices" at bounding box center [65, 113] width 118 height 17
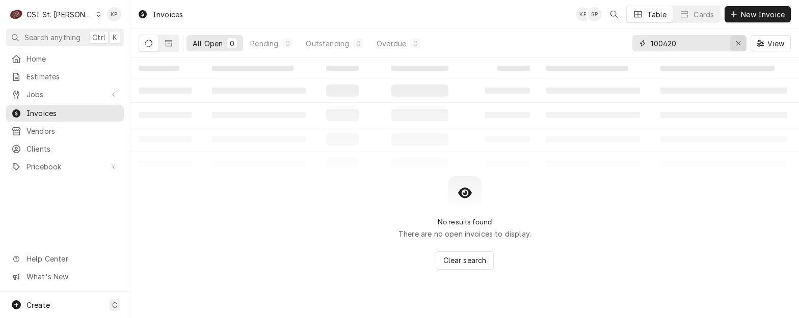
click at [736, 42] on icon "Erase input" at bounding box center [738, 43] width 4 height 4
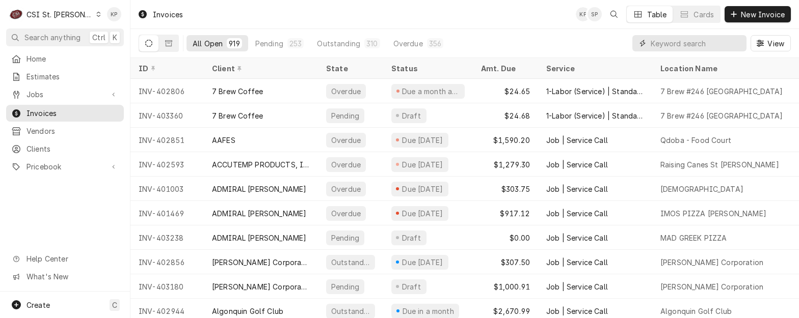
click at [652, 41] on input "Dynamic Content Wrapper" at bounding box center [696, 43] width 91 height 16
type input "402656"
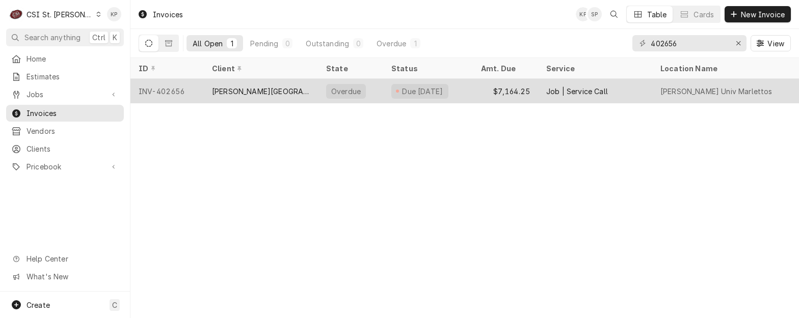
click at [166, 91] on div "INV-402656" at bounding box center [166, 91] width 73 height 24
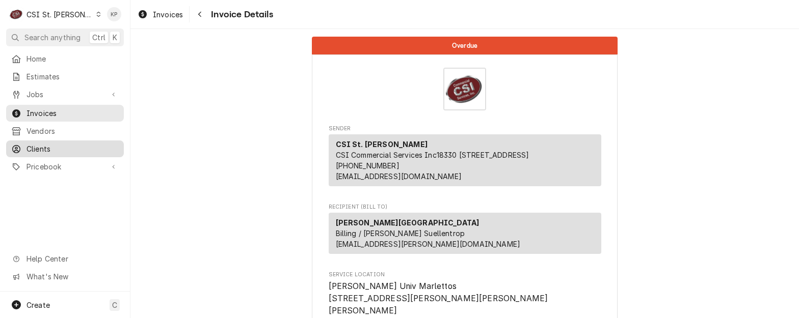
click at [26, 144] on span "Clients" at bounding box center [72, 149] width 92 height 11
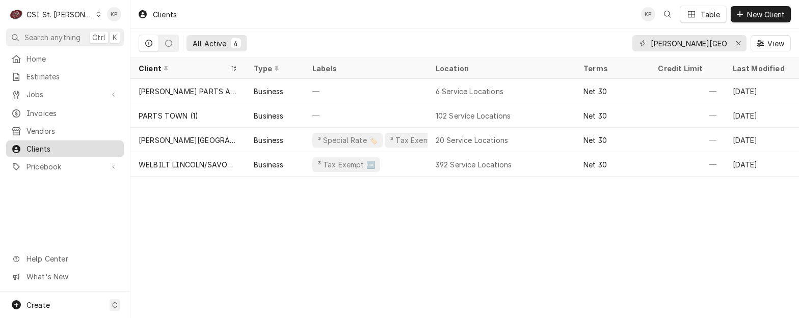
click at [36, 144] on span "Clients" at bounding box center [72, 149] width 92 height 11
click at [34, 110] on span "Invoices" at bounding box center [72, 113] width 92 height 11
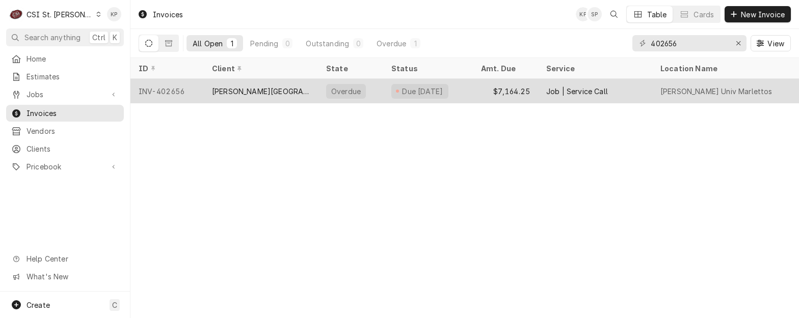
click at [163, 90] on div "INV-402656" at bounding box center [166, 91] width 73 height 24
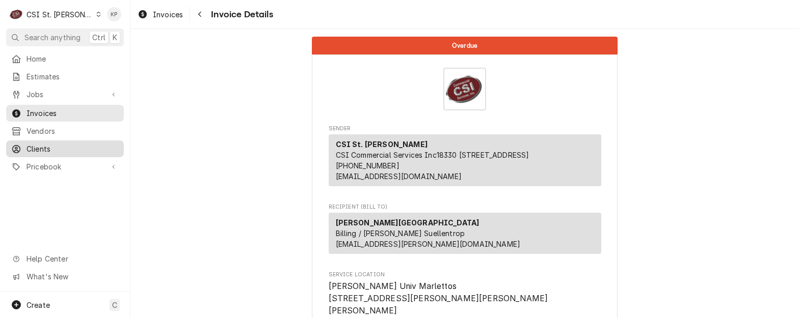
click at [47, 144] on span "Clients" at bounding box center [72, 149] width 92 height 11
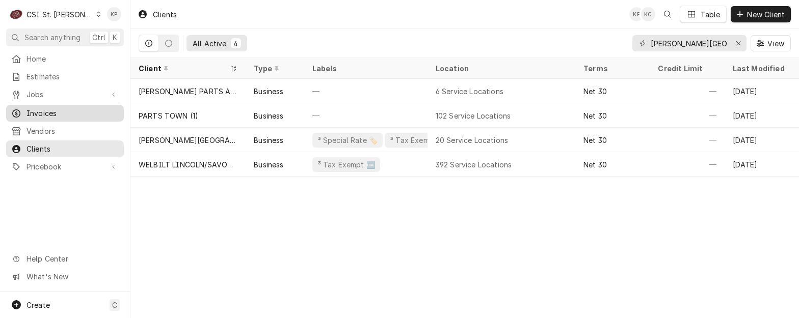
click at [39, 112] on span "Invoices" at bounding box center [72, 113] width 92 height 11
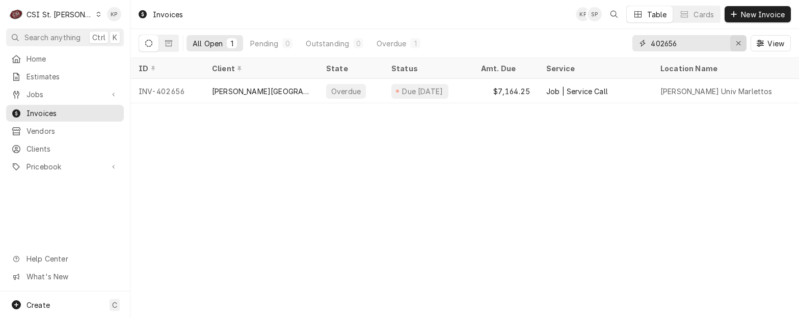
click at [739, 43] on icon "Erase input" at bounding box center [739, 43] width 6 height 7
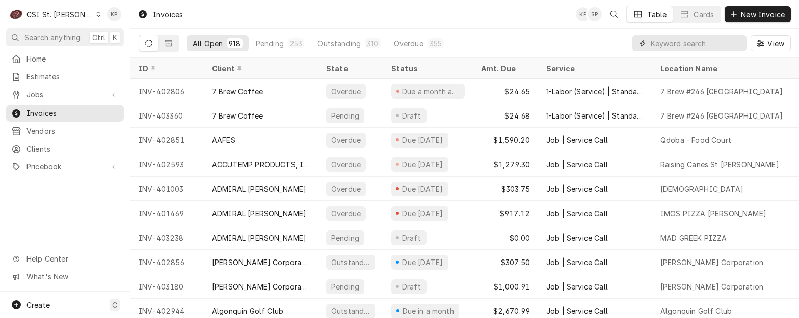
click at [684, 43] on input "Dynamic Content Wrapper" at bounding box center [696, 43] width 91 height 16
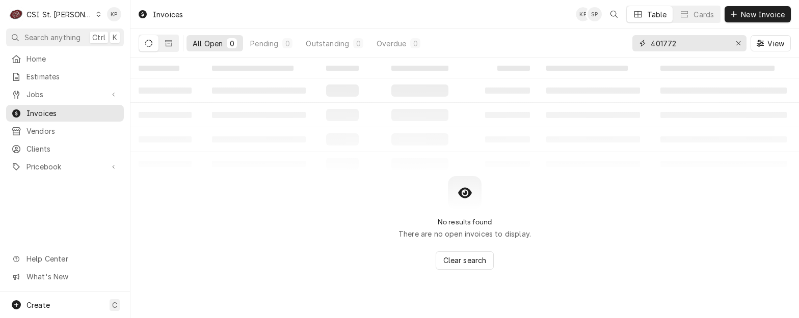
type input "401772"
click at [151, 39] on button "Dynamic Content Wrapper" at bounding box center [148, 43] width 19 height 16
click at [149, 43] on icon "Dynamic Content Wrapper" at bounding box center [148, 43] width 7 height 7
click at [168, 45] on icon "Dynamic Content Wrapper" at bounding box center [168, 43] width 7 height 7
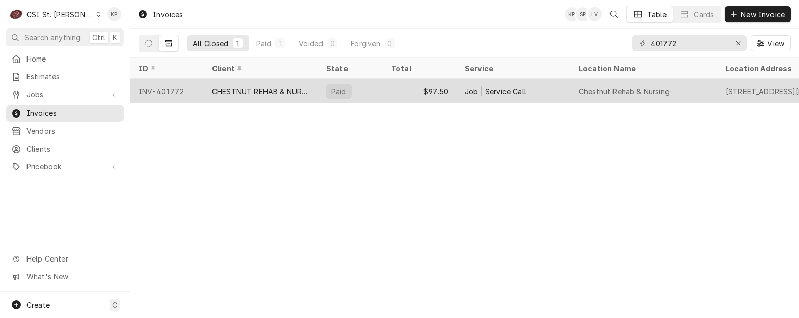
click at [179, 93] on div "INV-401772" at bounding box center [166, 91] width 73 height 24
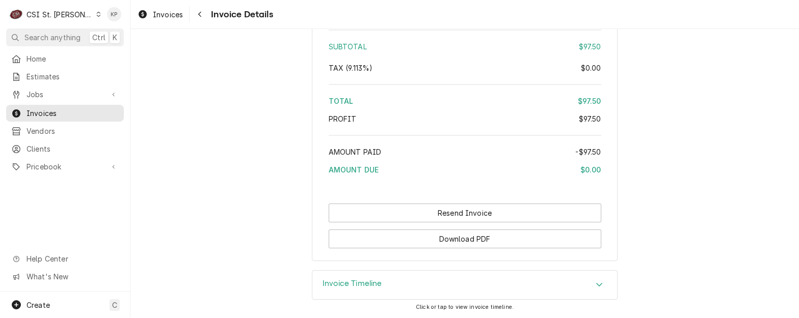
scroll to position [1639, 0]
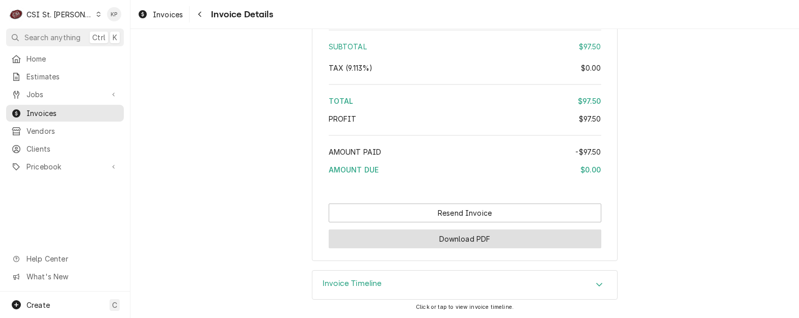
click at [438, 237] on button "Download PDF" at bounding box center [465, 239] width 273 height 19
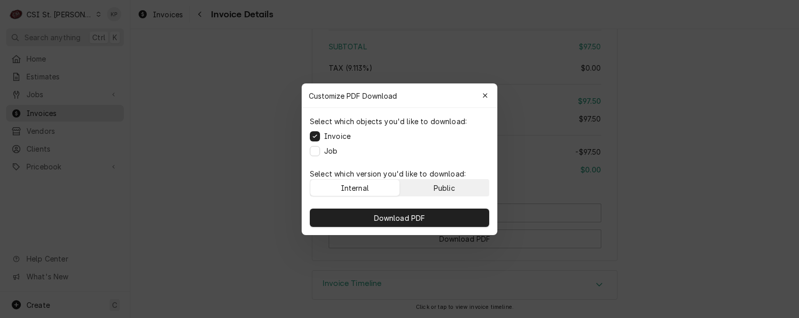
click at [459, 190] on button "Public" at bounding box center [444, 188] width 89 height 16
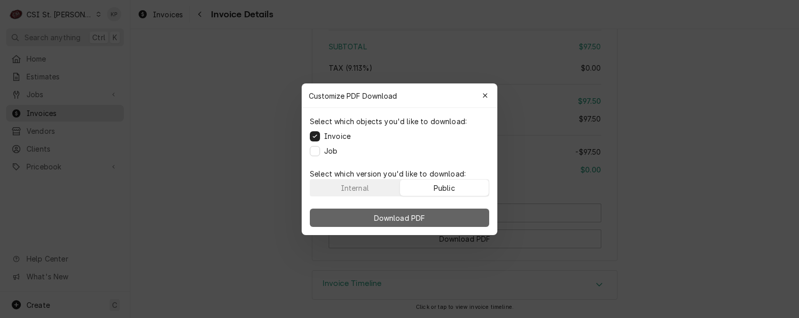
click at [456, 214] on button "Download PDF" at bounding box center [399, 218] width 179 height 18
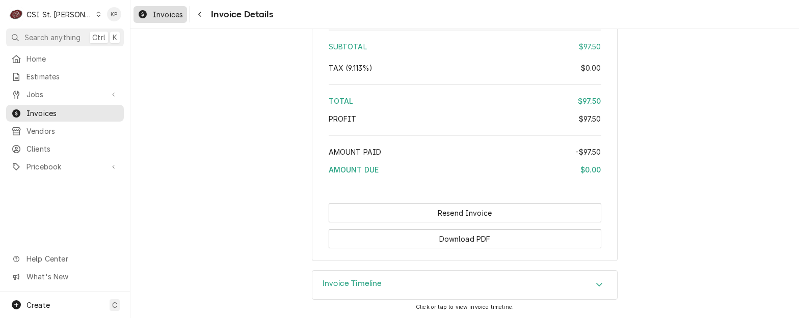
click at [162, 15] on span "Invoices" at bounding box center [168, 14] width 30 height 11
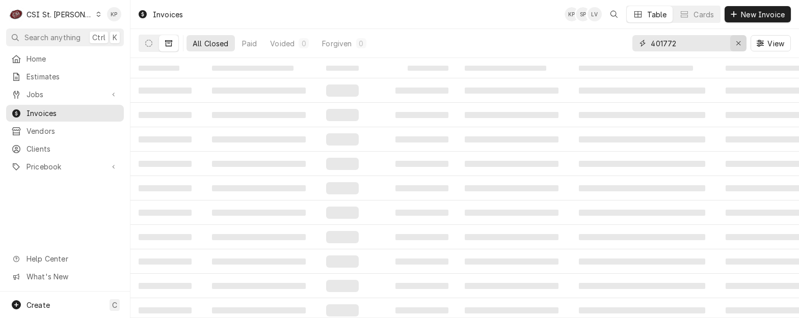
click at [737, 45] on icon "Erase input" at bounding box center [739, 43] width 6 height 7
click at [685, 44] on input "Dynamic Content Wrapper" at bounding box center [696, 43] width 91 height 16
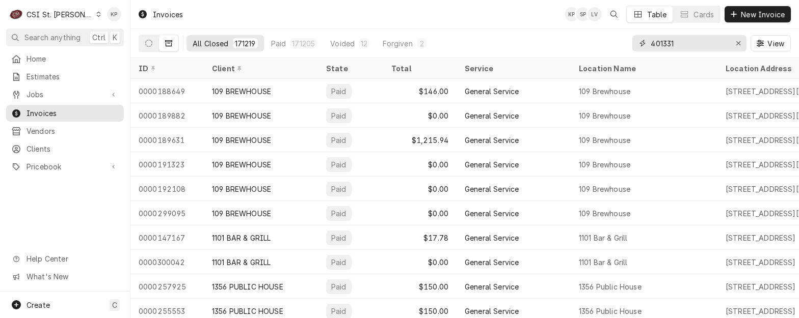
type input "401331"
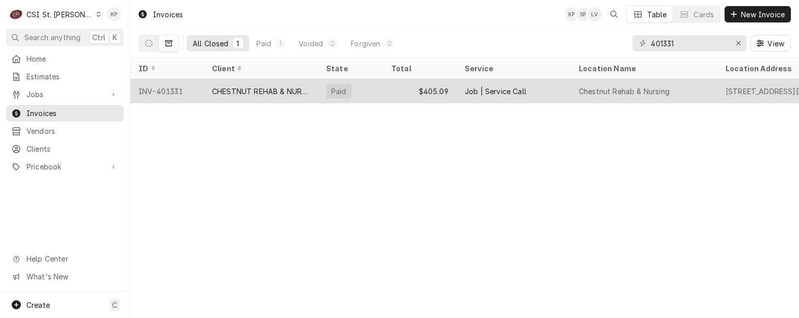
click at [164, 91] on div "INV-401331" at bounding box center [166, 91] width 73 height 24
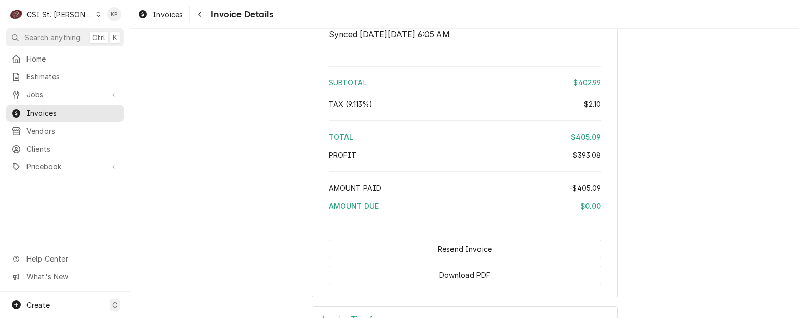
scroll to position [2051, 0]
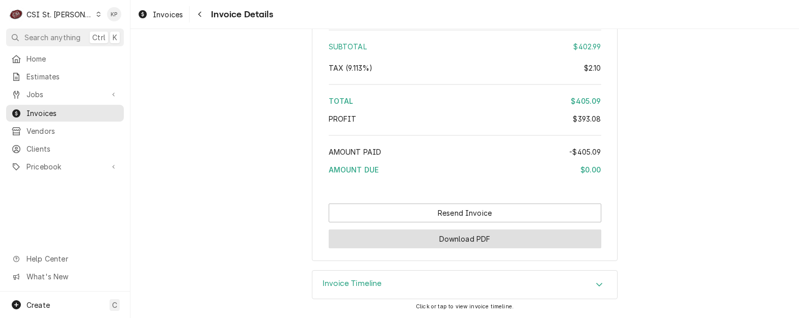
click at [456, 237] on button "Download PDF" at bounding box center [465, 239] width 273 height 19
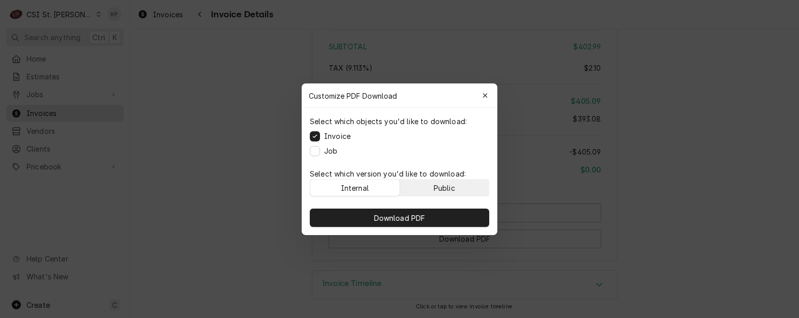
click at [468, 190] on button "Public" at bounding box center [444, 188] width 89 height 16
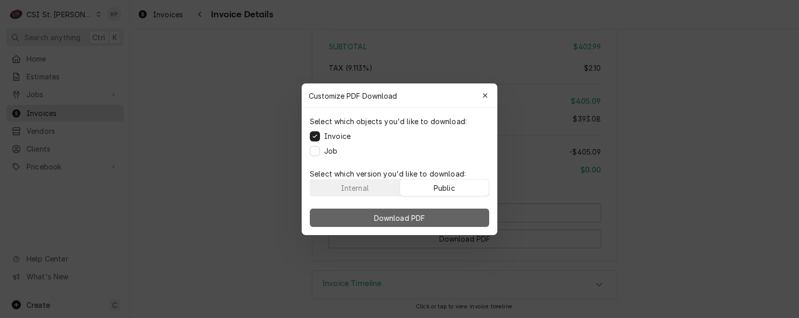
click at [463, 214] on button "Download PDF" at bounding box center [399, 218] width 179 height 18
